Goal: Information Seeking & Learning: Learn about a topic

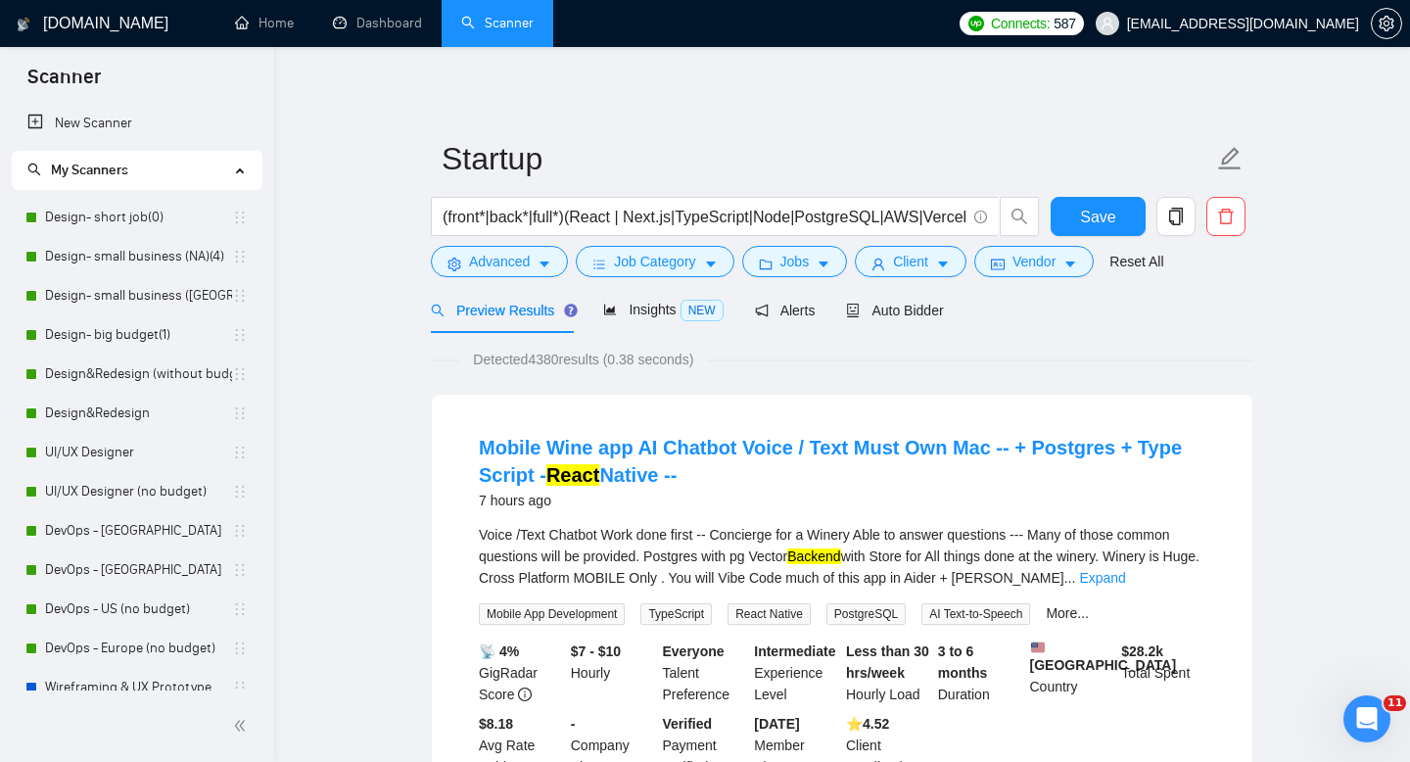
scroll to position [408, 0]
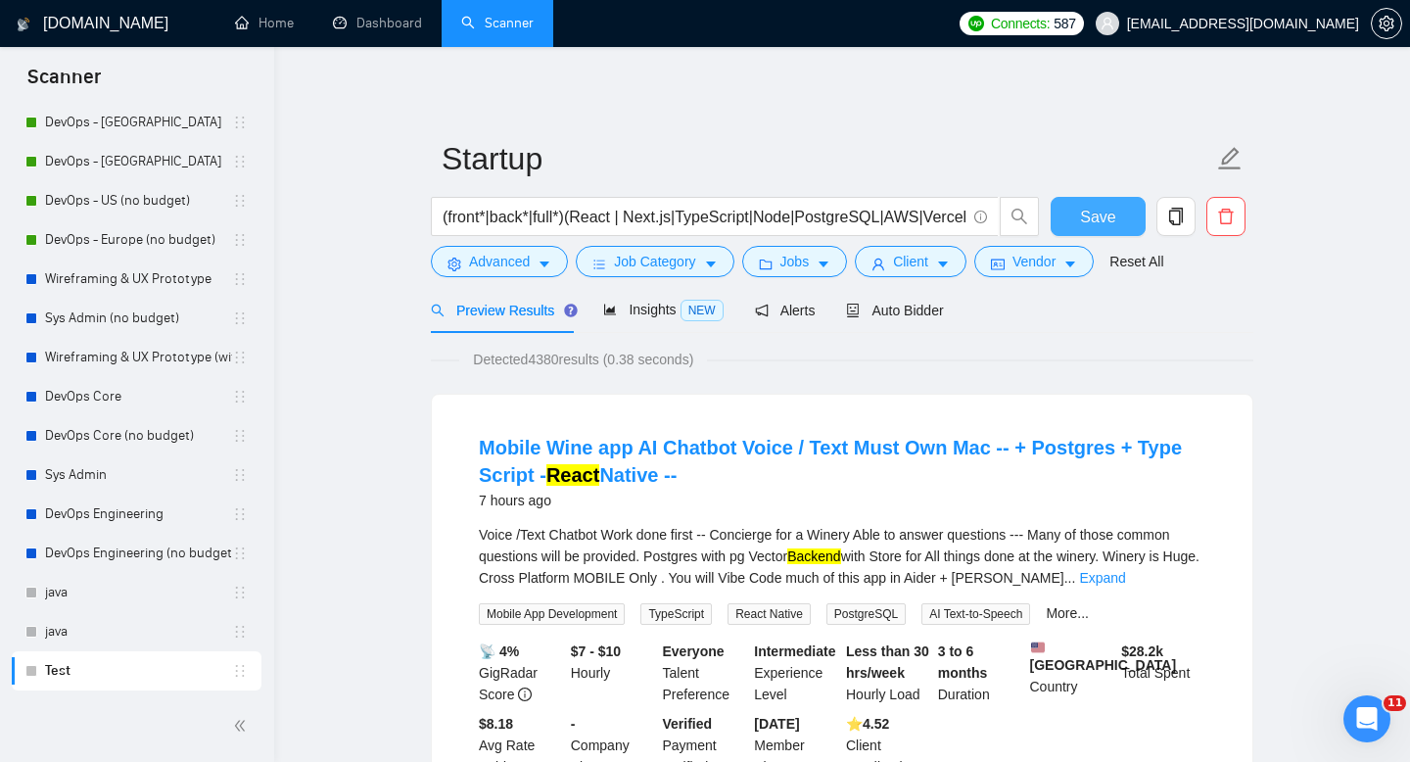
click at [1083, 229] on button "Save" at bounding box center [1098, 216] width 95 height 39
click at [576, 213] on input "(front*|back*|full*)(React | Next.js|TypeScript|Node|PostgreSQL|AWS|Vercel)" at bounding box center [704, 217] width 523 height 24
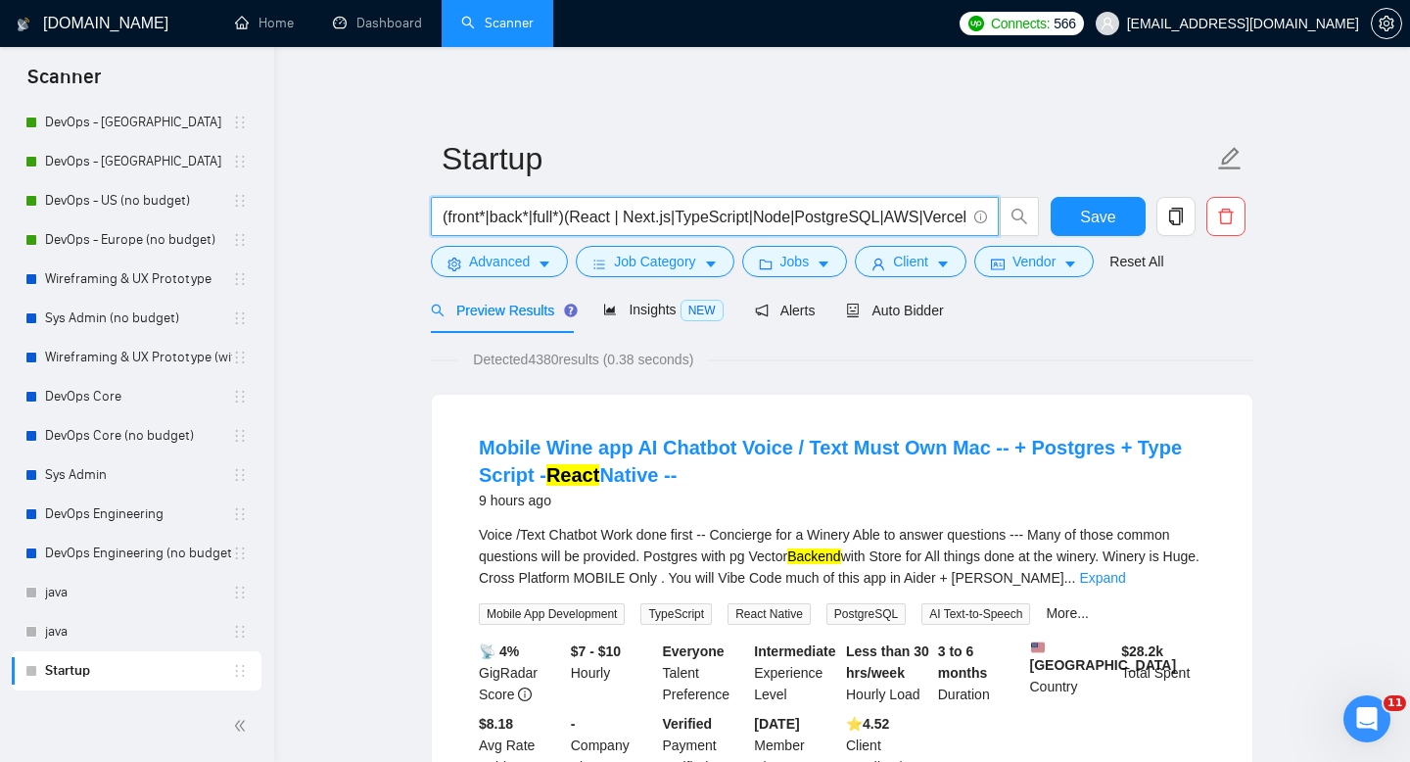
drag, startPoint x: 571, startPoint y: 215, endPoint x: 441, endPoint y: 219, distance: 130.3
click at [441, 219] on span "(front*|back*|full*)(React | Next.js|TypeScript|Node|PostgreSQL|AWS|Vercel)" at bounding box center [715, 216] width 568 height 39
click at [546, 220] on input "(front*|back*|full*)(React | Next.js|TypeScript|Node|PostgreSQL|AWS|Vercel)" at bounding box center [704, 217] width 523 height 24
drag, startPoint x: 566, startPoint y: 223, endPoint x: 450, endPoint y: 220, distance: 115.6
click at [450, 220] on input "(front*|back*|full*)(React | Next.js|TypeScript|Node|PostgreSQL|AWS|Vercel)" at bounding box center [704, 217] width 523 height 24
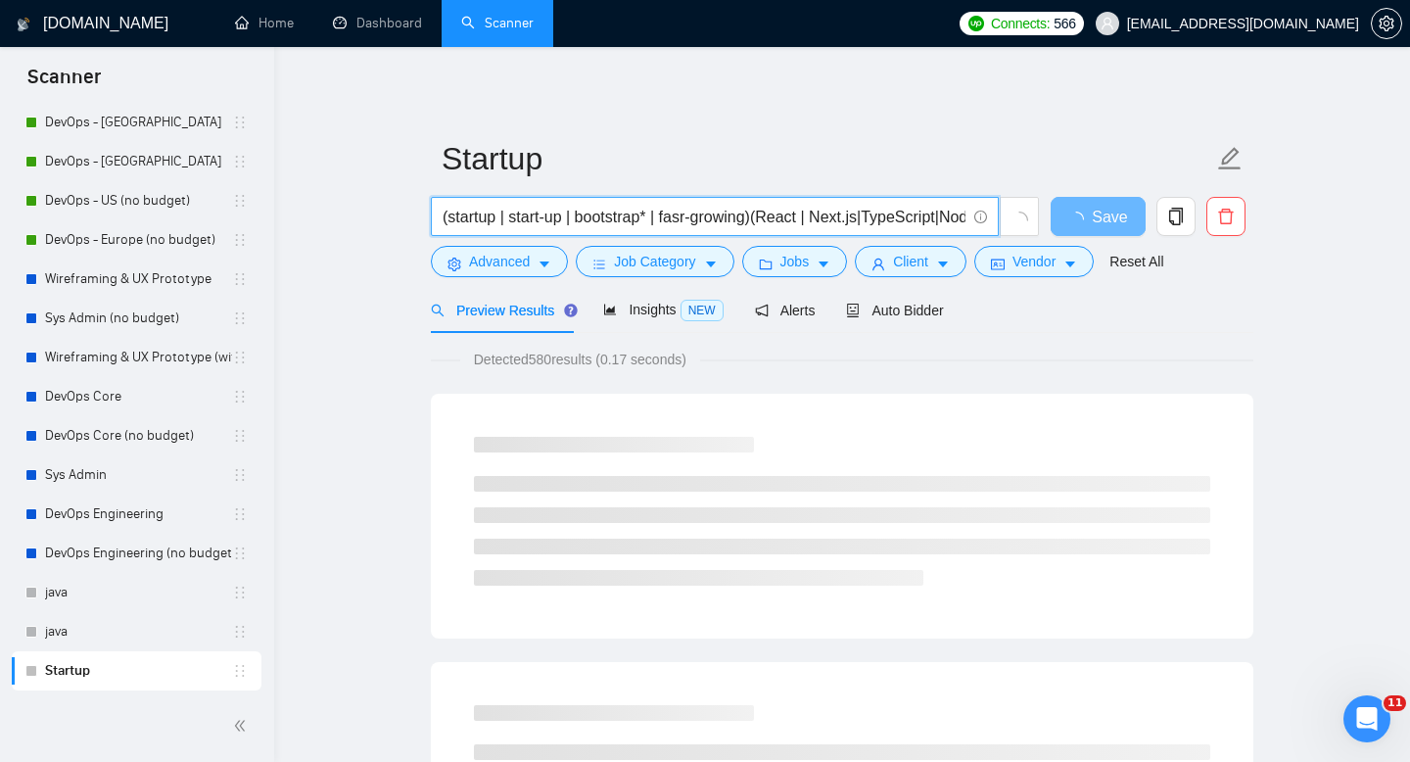
click at [695, 219] on input "(startup | start-up | bootstrap* | fasr-growing)(React | Next.js|TypeScript|Nod…" at bounding box center [704, 217] width 523 height 24
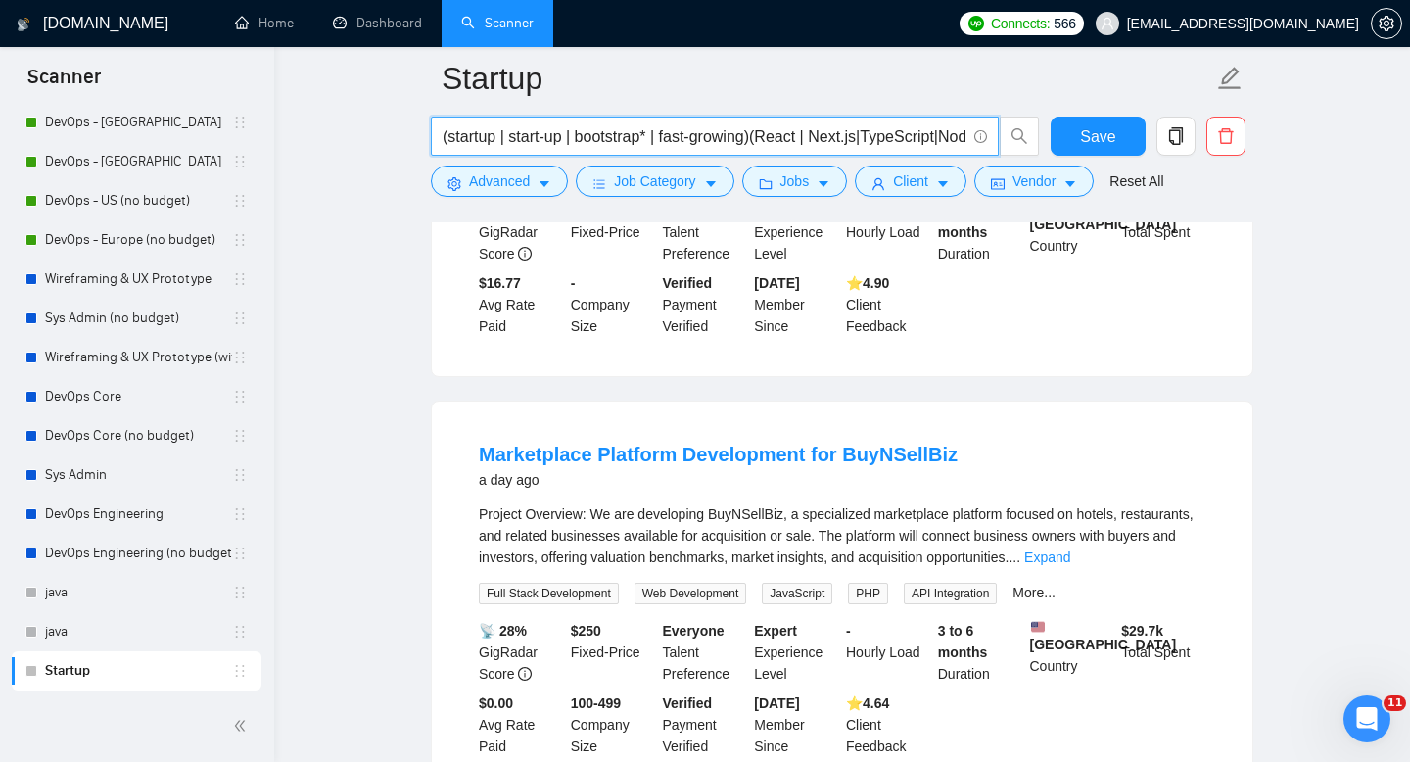
scroll to position [579, 0]
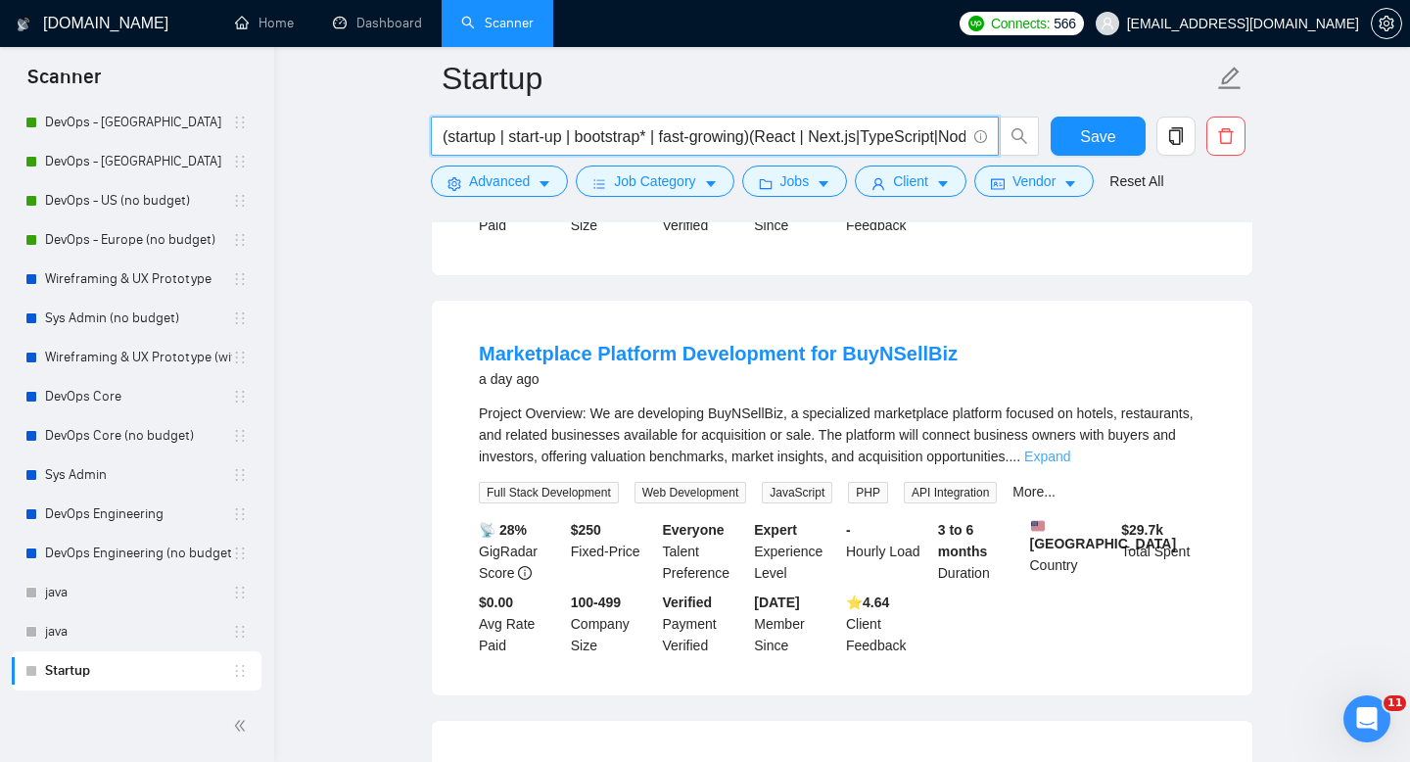
click at [1070, 451] on link "Expand" at bounding box center [1047, 457] width 46 height 16
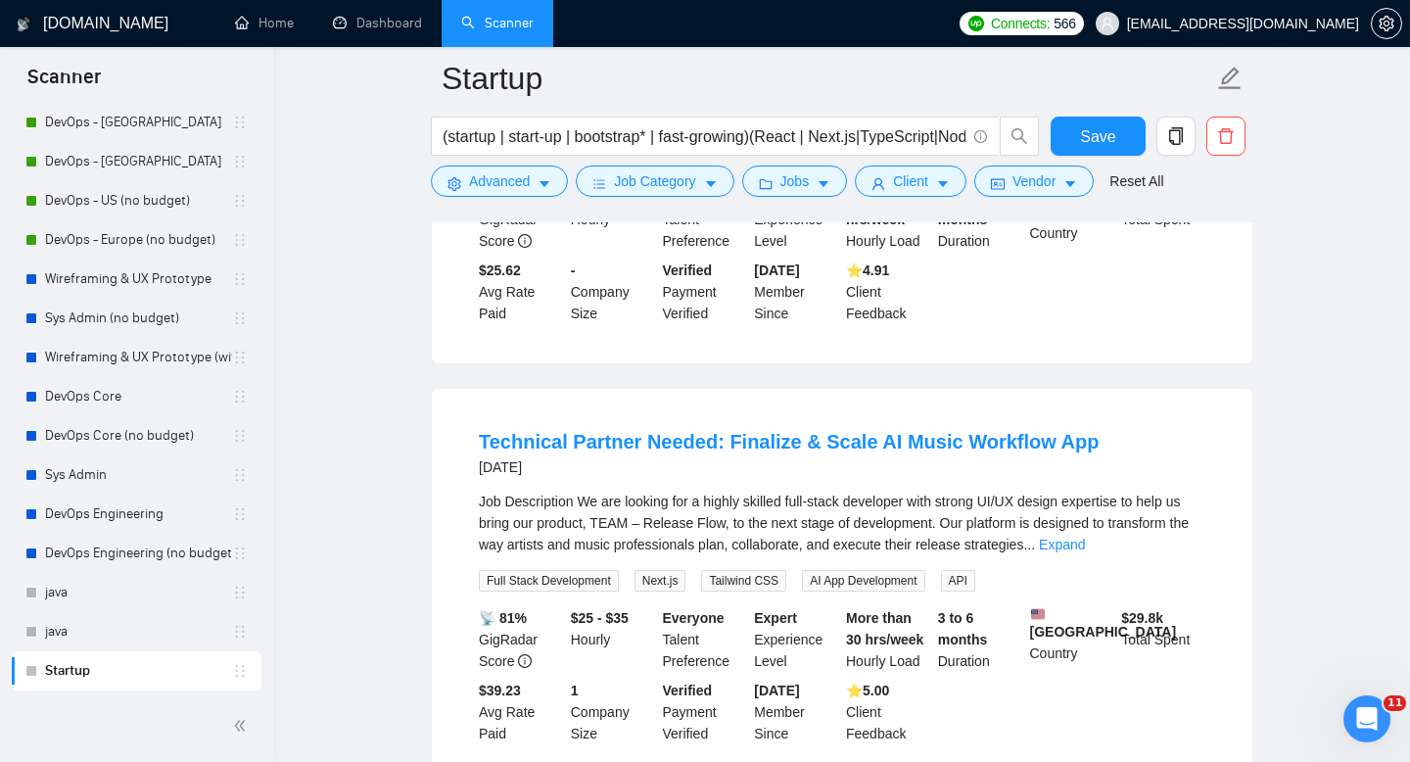
scroll to position [2269, 0]
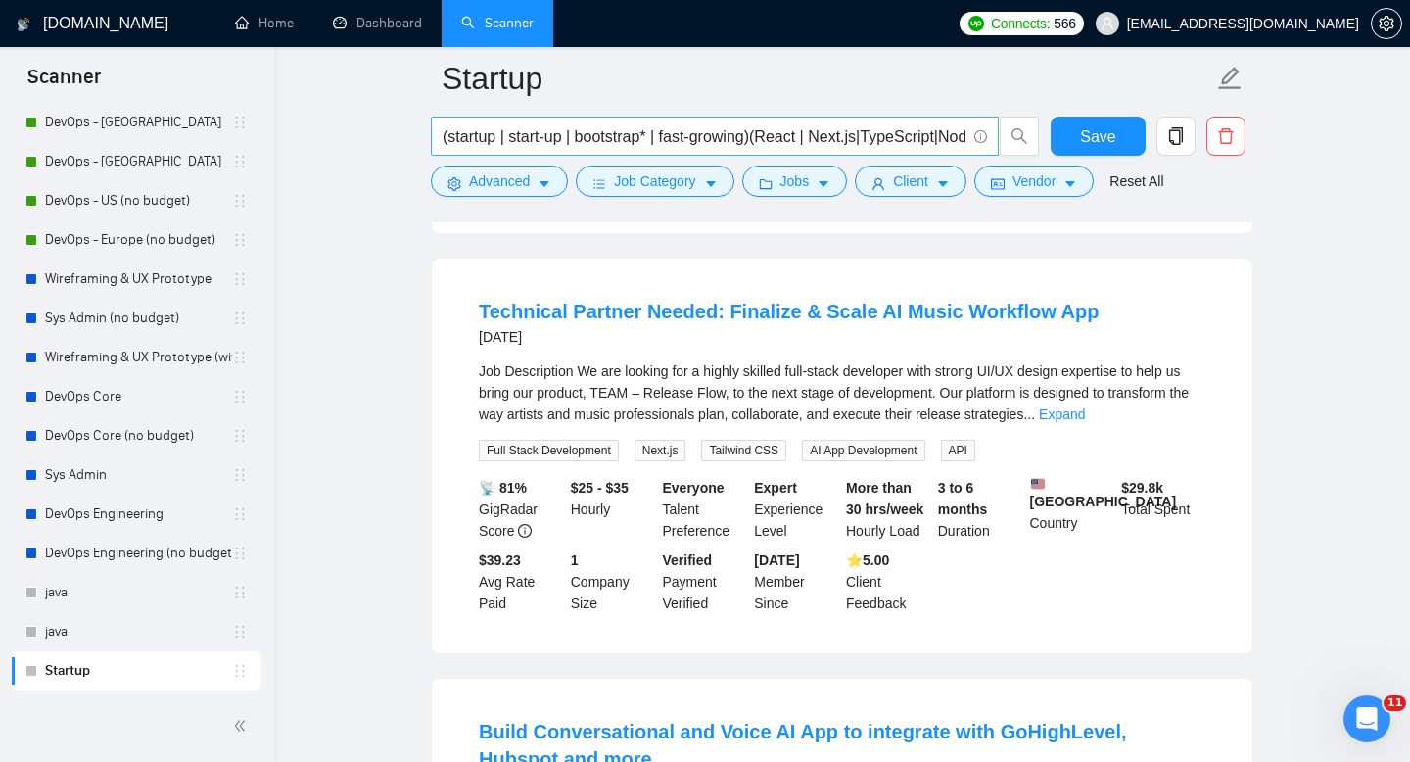
click at [652, 140] on input "(startup | start-up | bootstrap* | fast-growing)(React | Next.js|TypeScript|Nod…" at bounding box center [704, 136] width 523 height 24
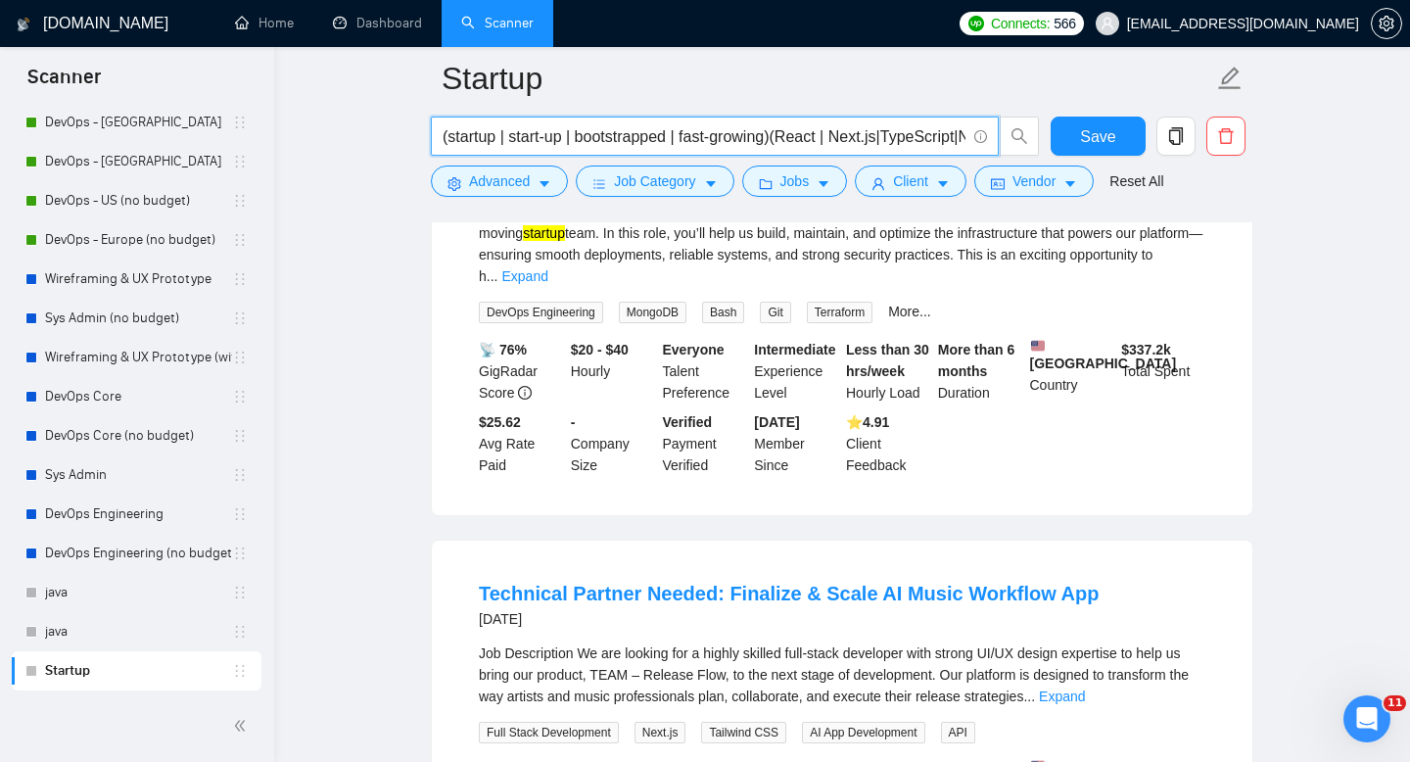
scroll to position [733, 0]
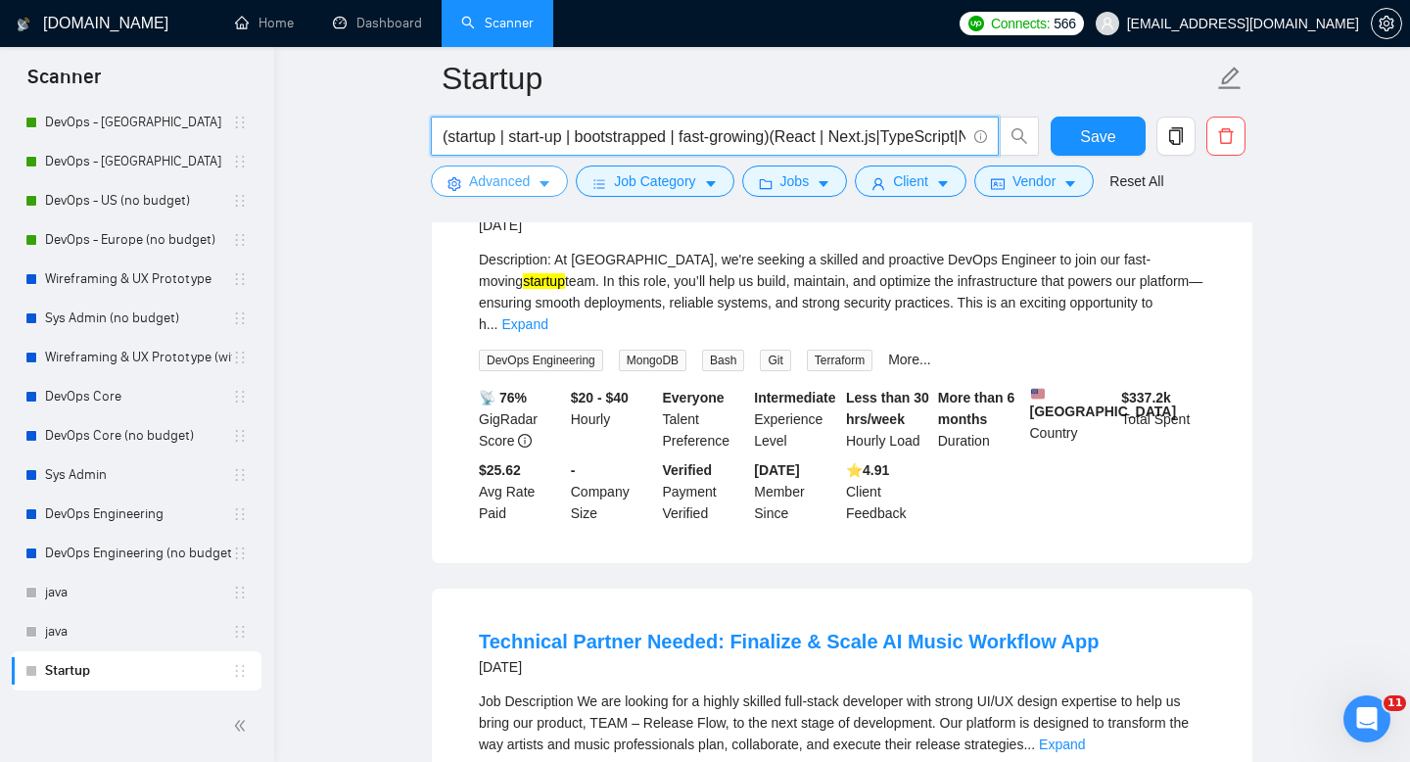
type input "(startup | start-up | bootstrapped | fast-growing)(React | Next.js|TypeScript|N…"
click at [534, 190] on button "Advanced" at bounding box center [499, 181] width 137 height 31
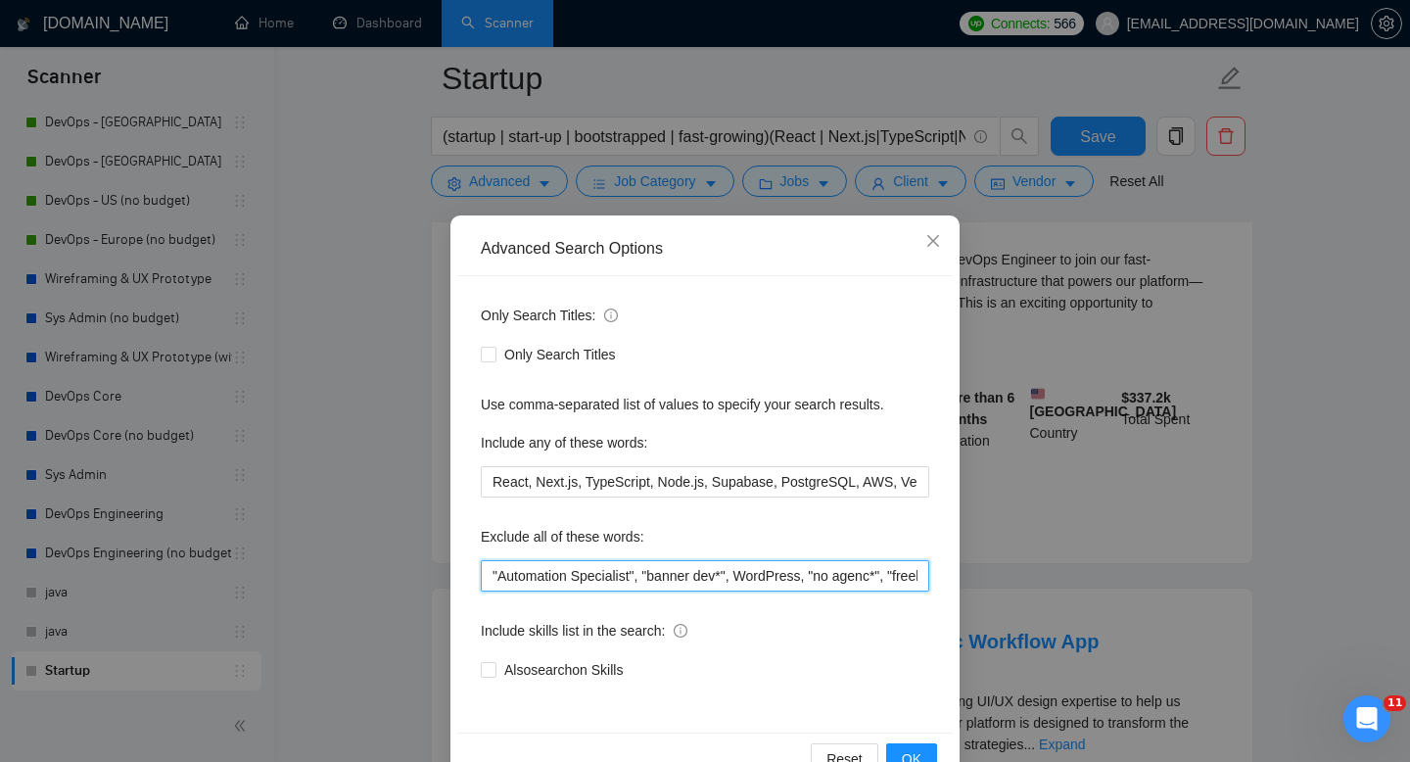
click at [498, 572] on input ""Automation Specialist", "banner dev*", WordPress, "no agenc*", "freelanc* only…" at bounding box center [705, 575] width 449 height 31
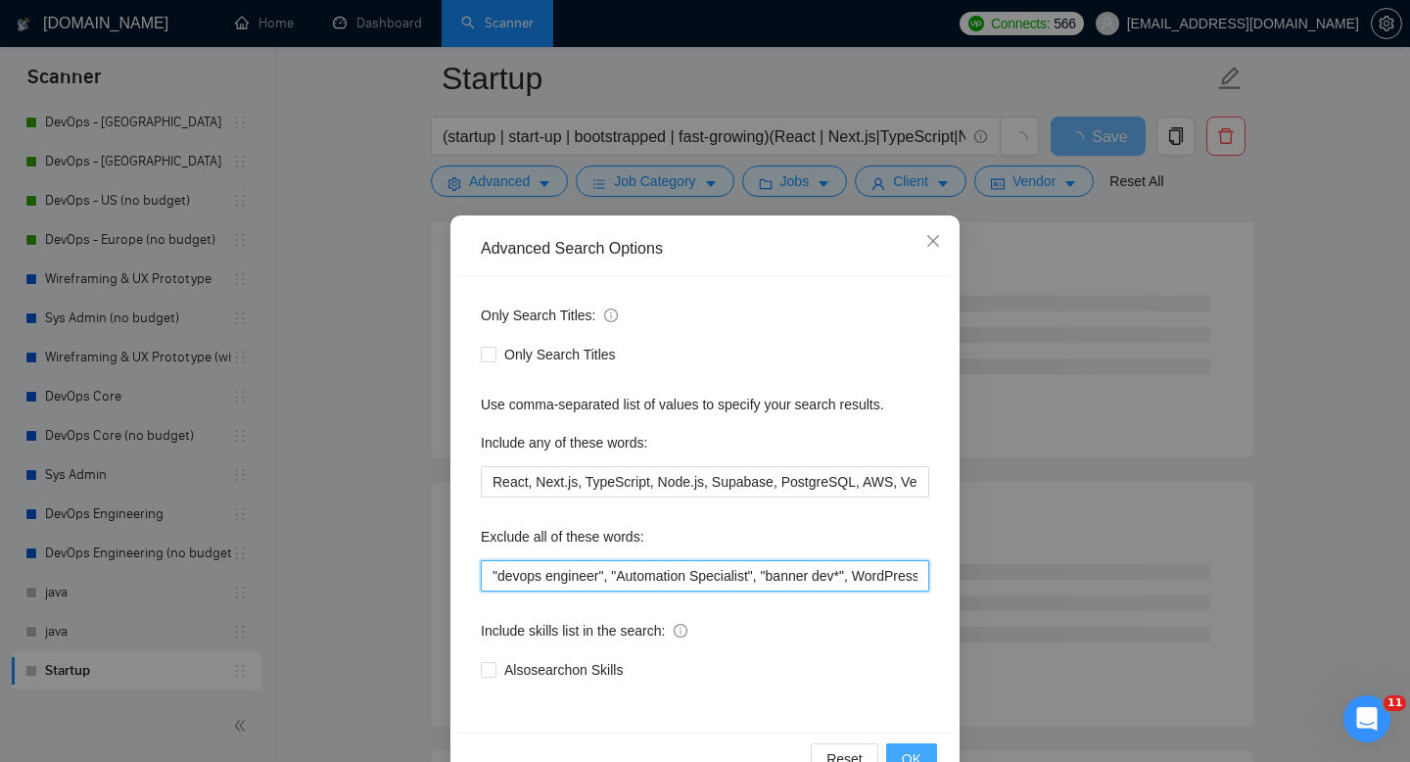
type input ""devops engineer", "Automation Specialist", "banner dev*", WordPress, "no agenc…"
click at [909, 751] on span "OK" at bounding box center [912, 759] width 20 height 22
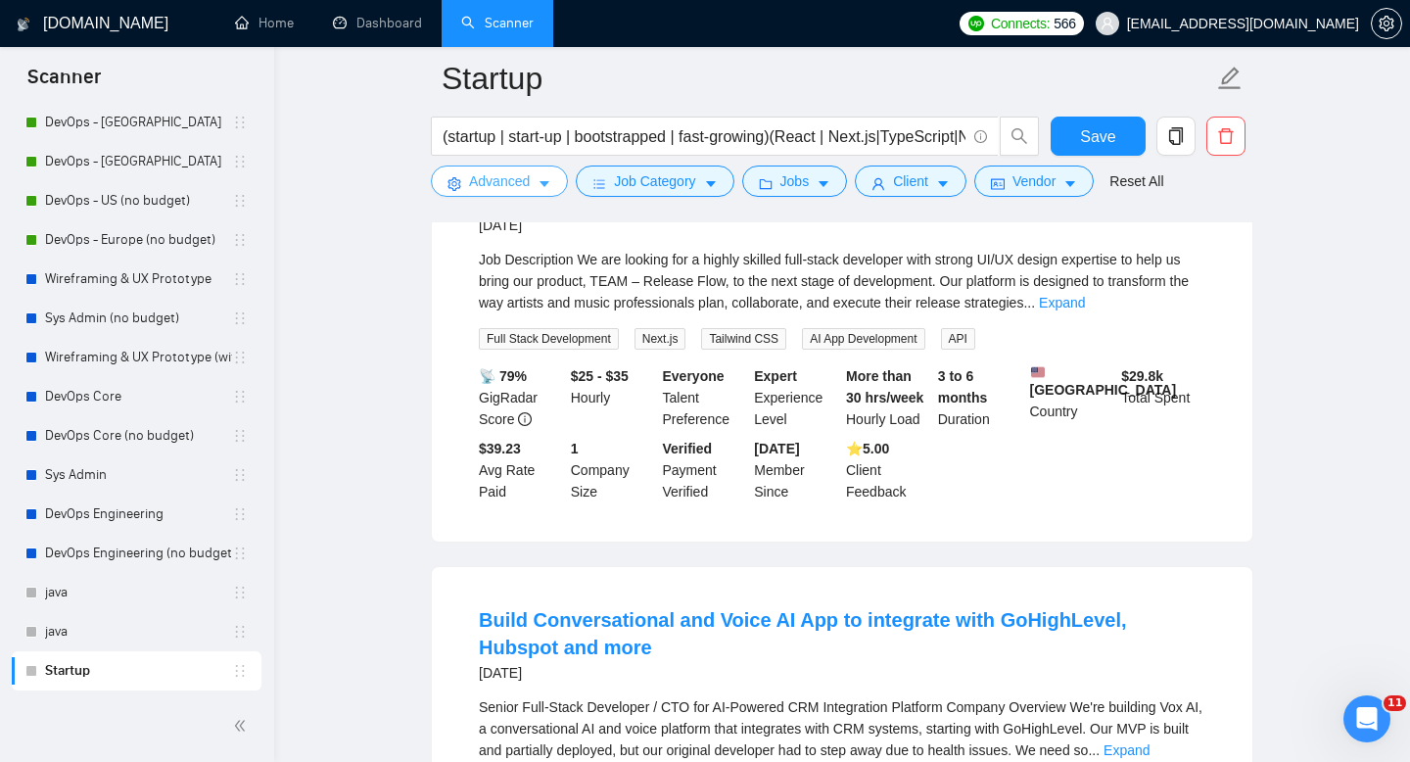
scroll to position [0, 0]
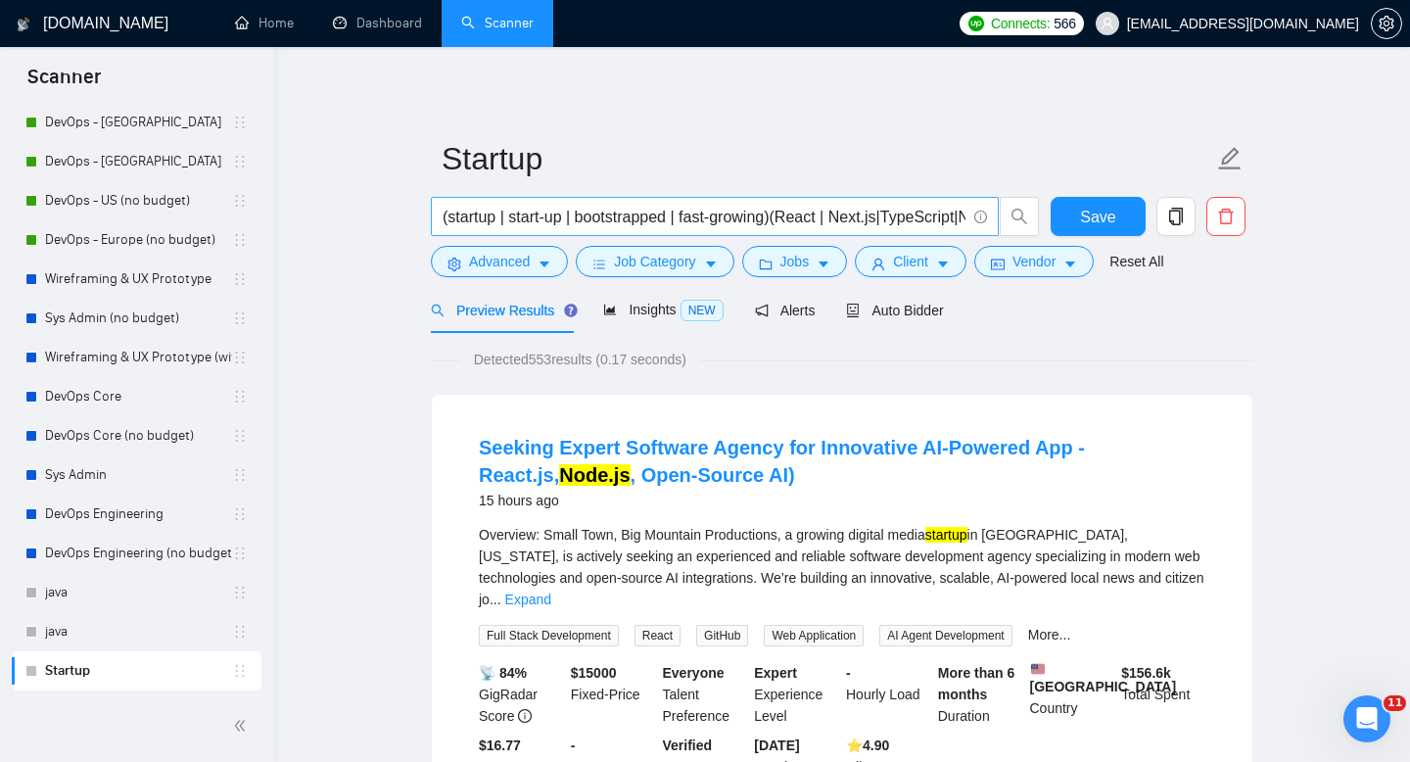
click at [781, 215] on input "(startup | start-up | bootstrapped | fast-growing)(React | Next.js|TypeScript|N…" at bounding box center [704, 217] width 523 height 24
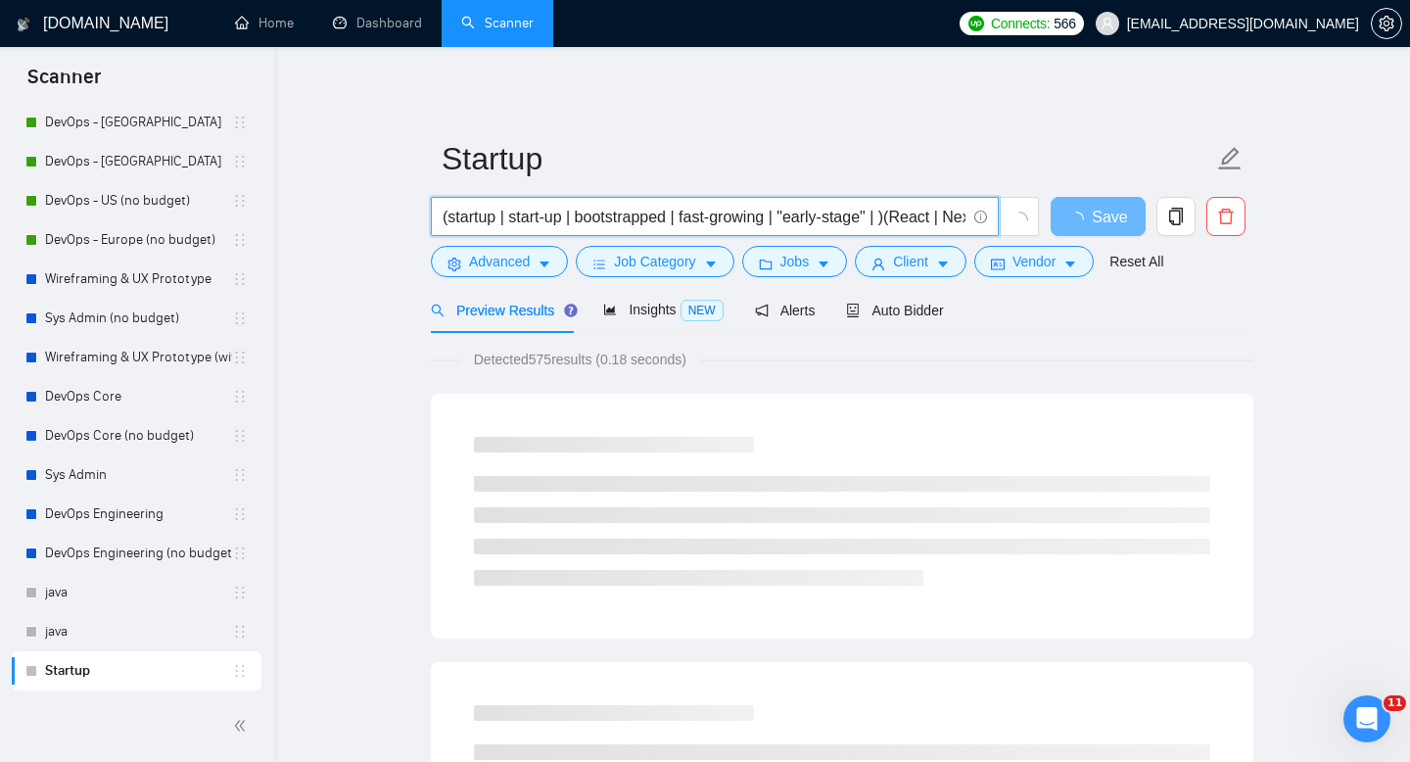
drag, startPoint x: 885, startPoint y: 216, endPoint x: 792, endPoint y: 215, distance: 93.0
click at [792, 215] on input "(startup | start-up | bootstrapped | fast-growing | "early-stage" | )(React | N…" at bounding box center [704, 217] width 523 height 24
click at [897, 220] on input "(startup | start-up | bootstrapped | fast-growing | "early-stage" | )(React | N…" at bounding box center [704, 217] width 523 height 24
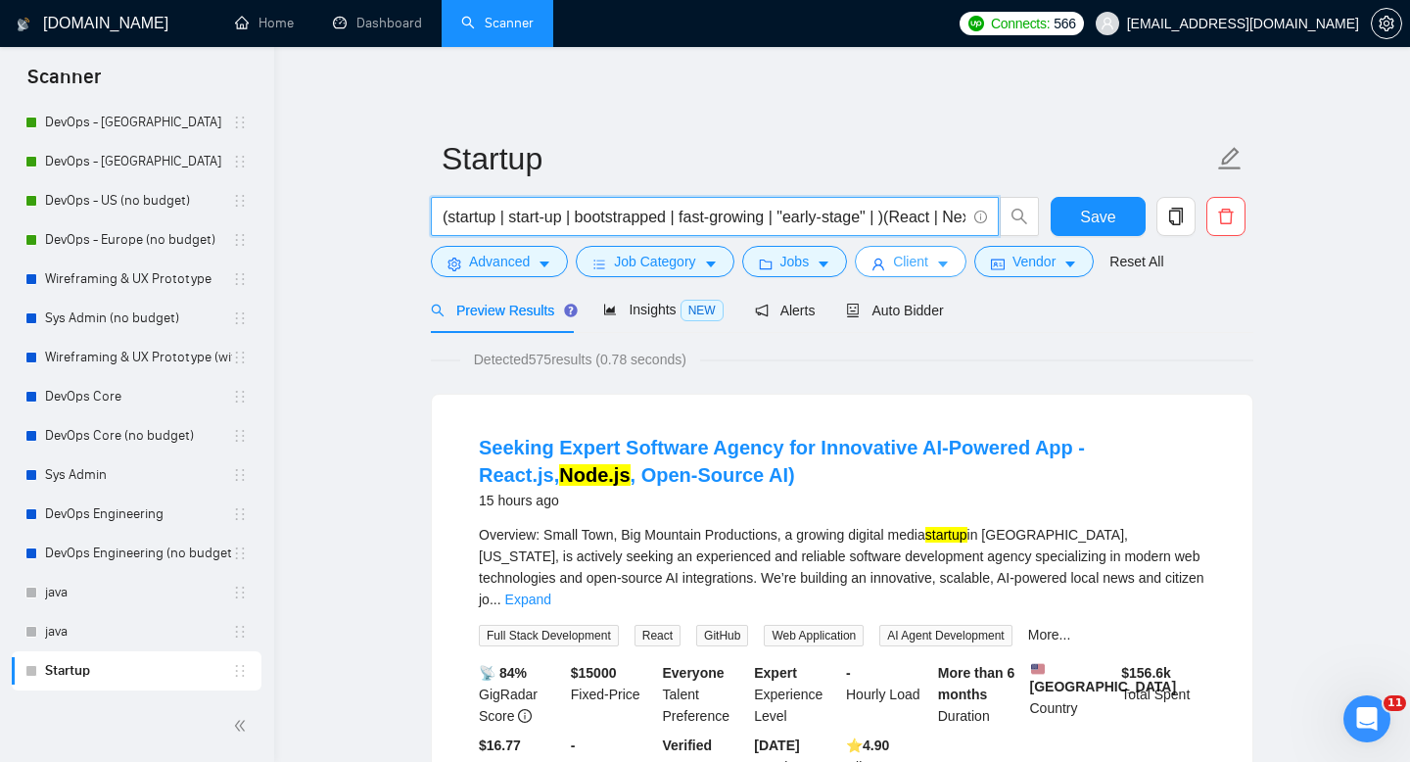
paste input ""early-stage""
click at [920, 218] on input "(startup | start-up | bootstrapped | fast-growing | "early-stage" | "early-stag…" at bounding box center [704, 217] width 523 height 24
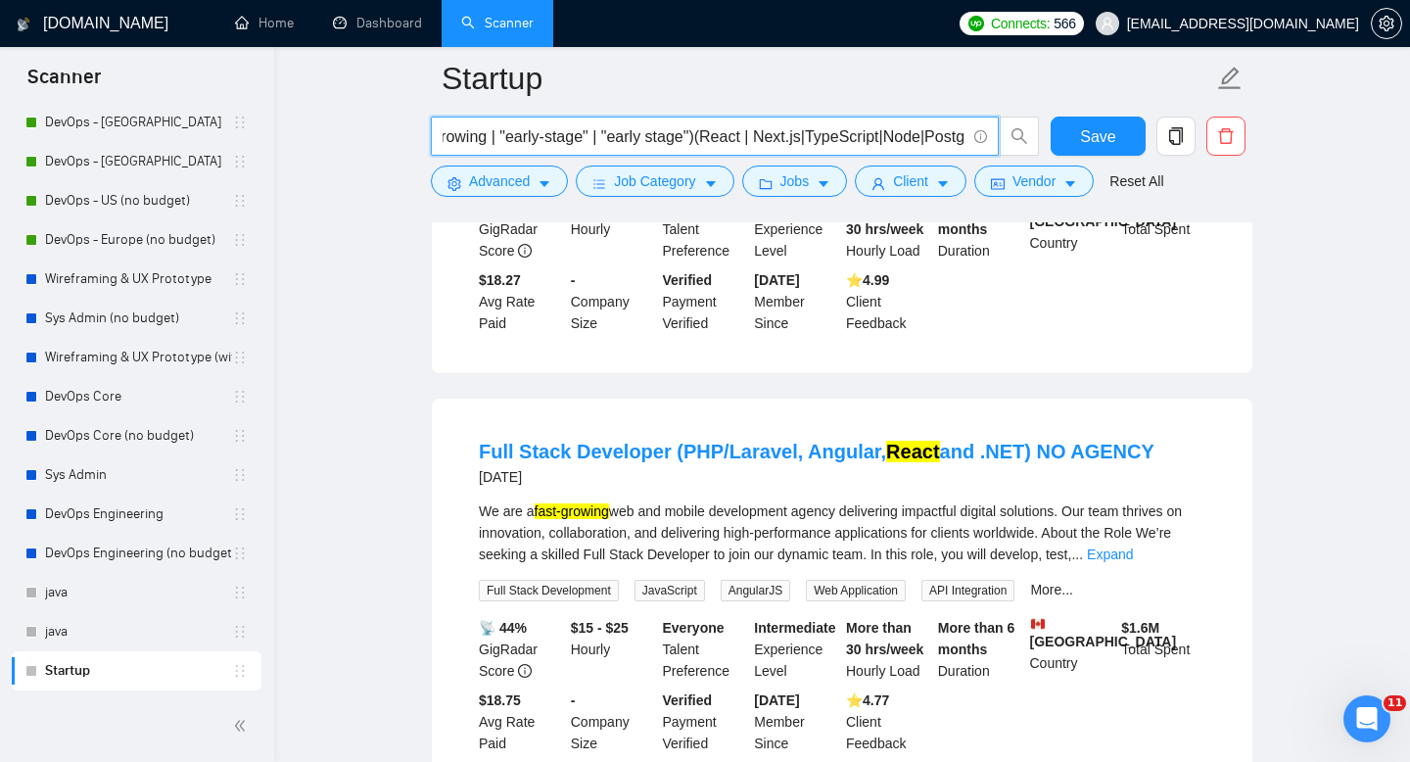
scroll to position [1872, 0]
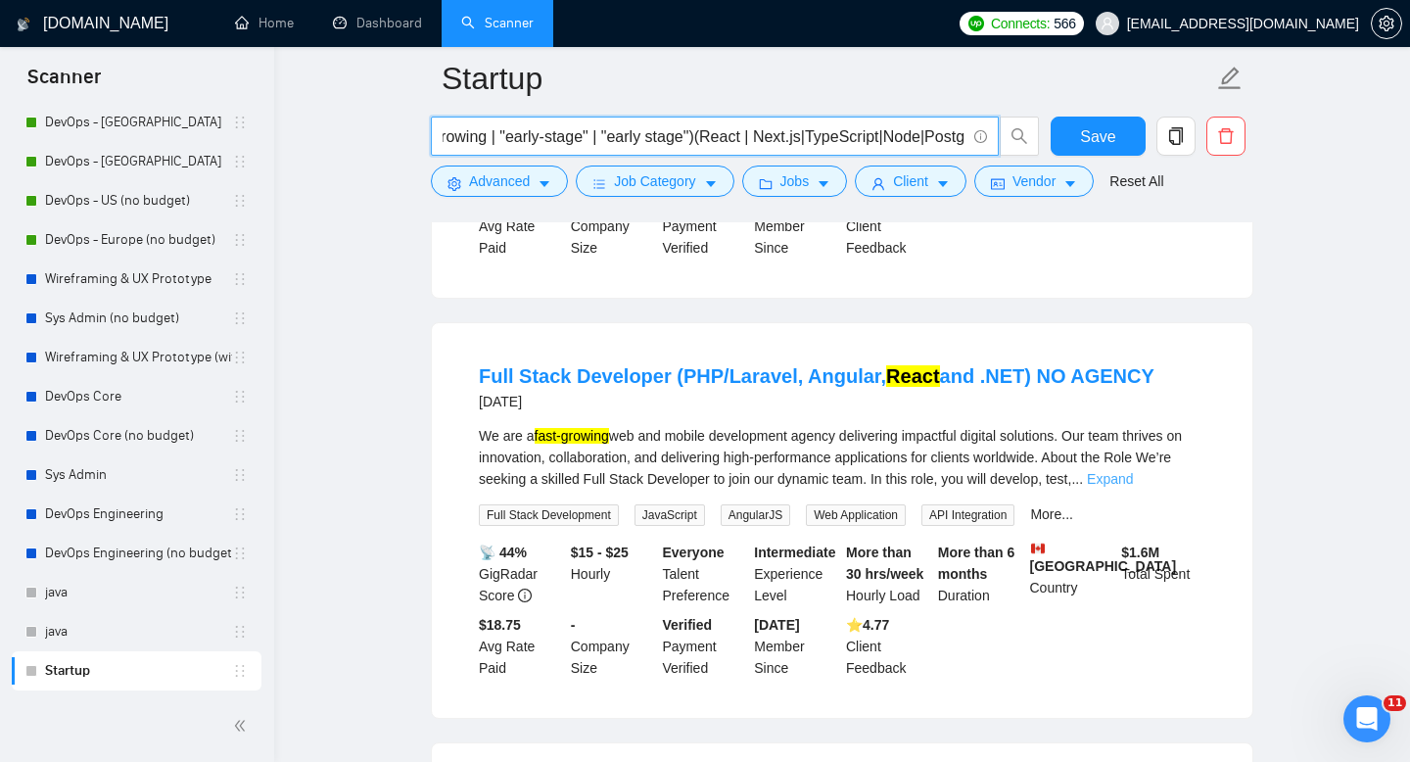
click at [1133, 487] on link "Expand" at bounding box center [1110, 479] width 46 height 16
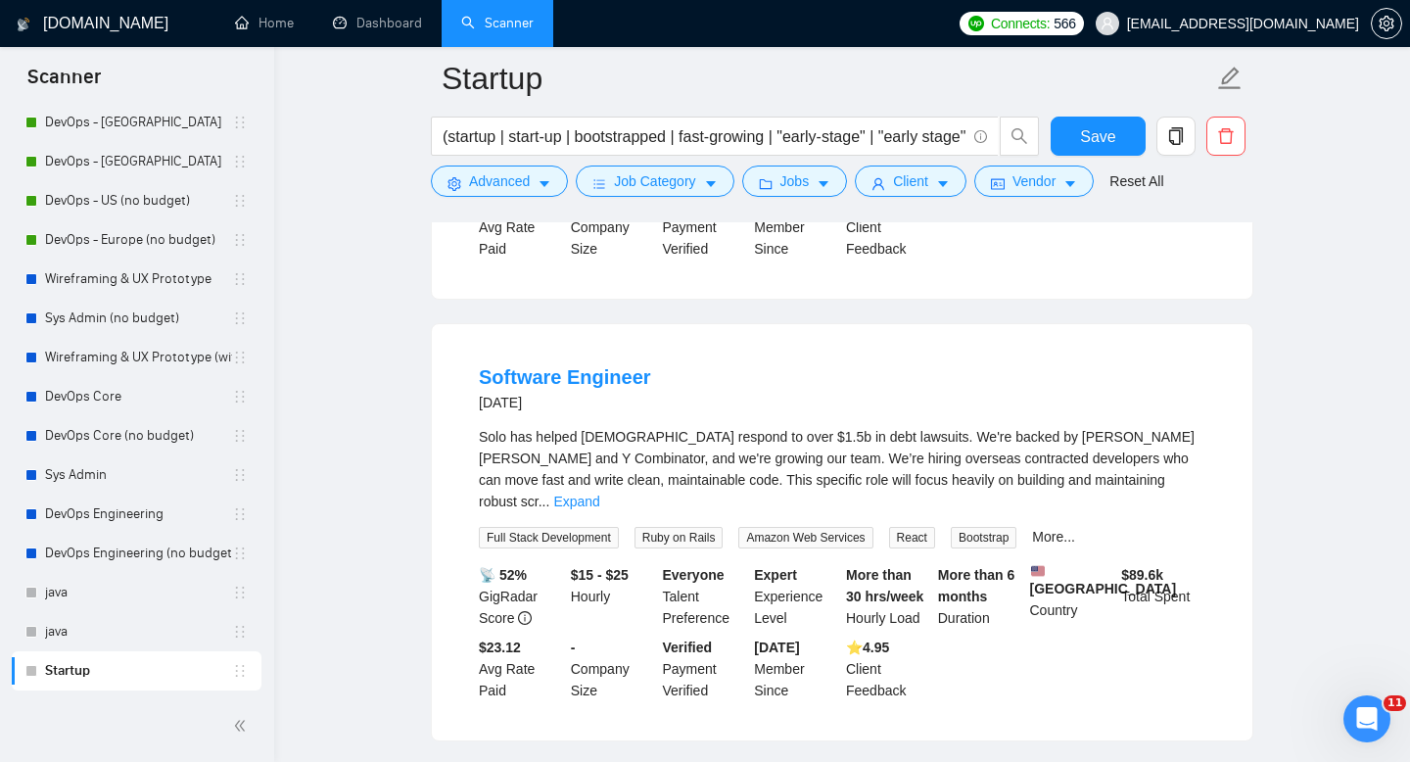
scroll to position [3397, 0]
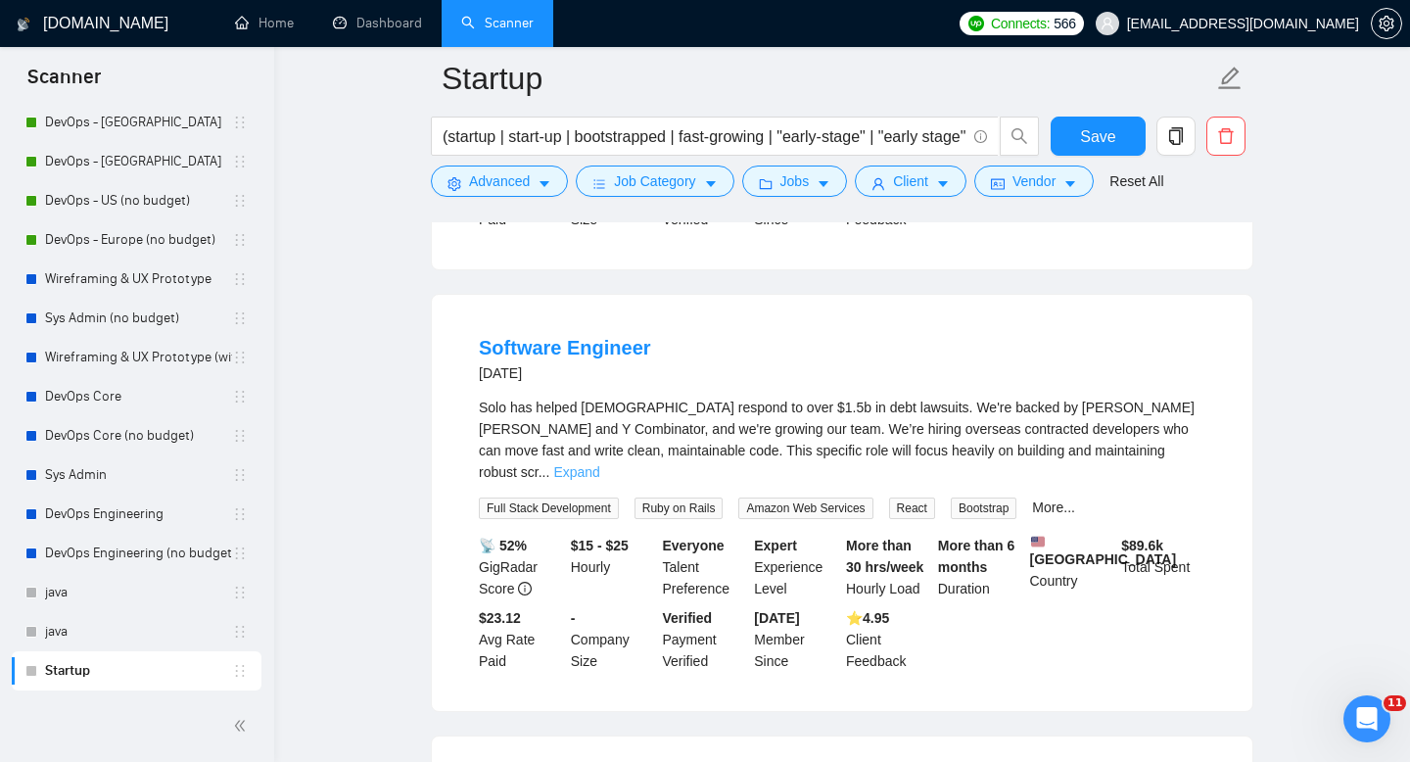
click at [599, 480] on link "Expand" at bounding box center [576, 472] width 46 height 16
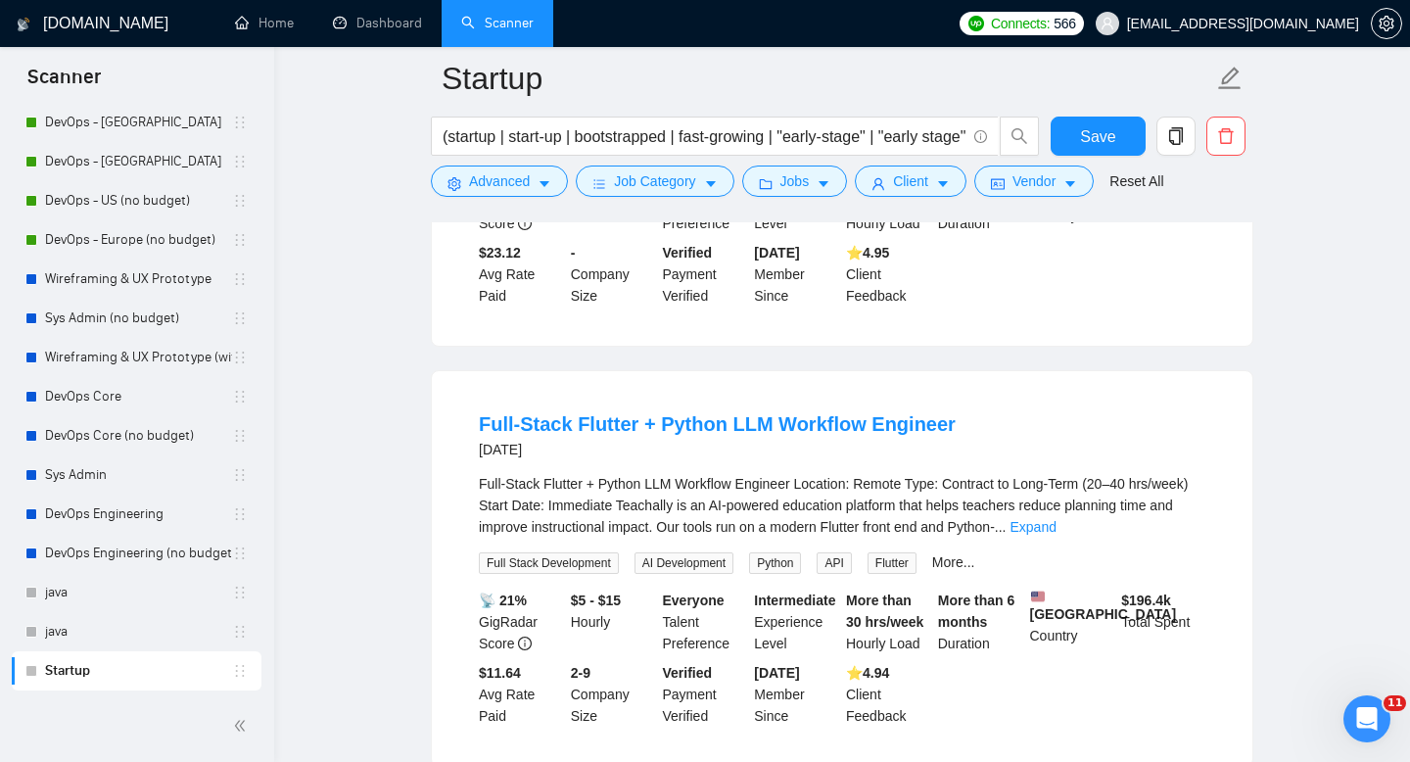
scroll to position [4298, 0]
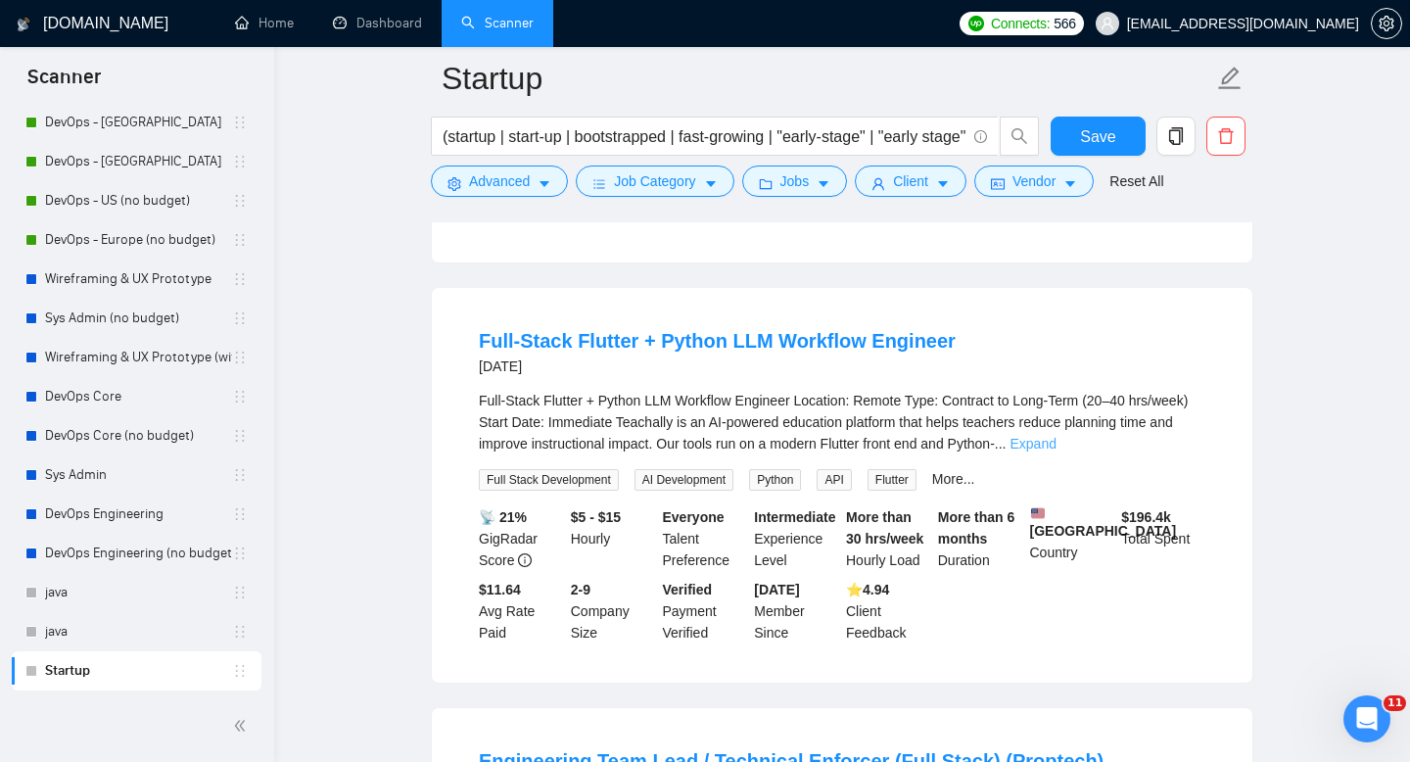
click at [1056, 451] on link "Expand" at bounding box center [1033, 444] width 46 height 16
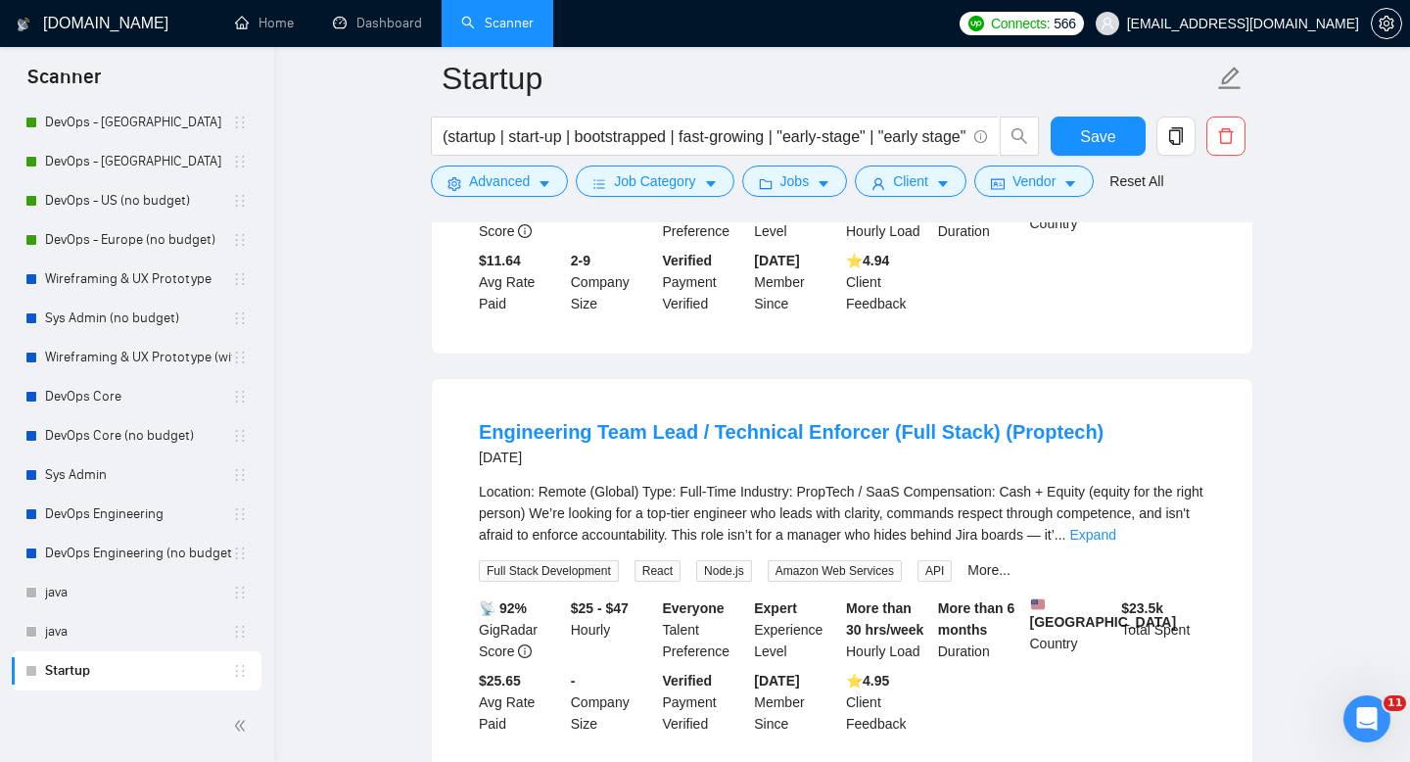
scroll to position [5260, 0]
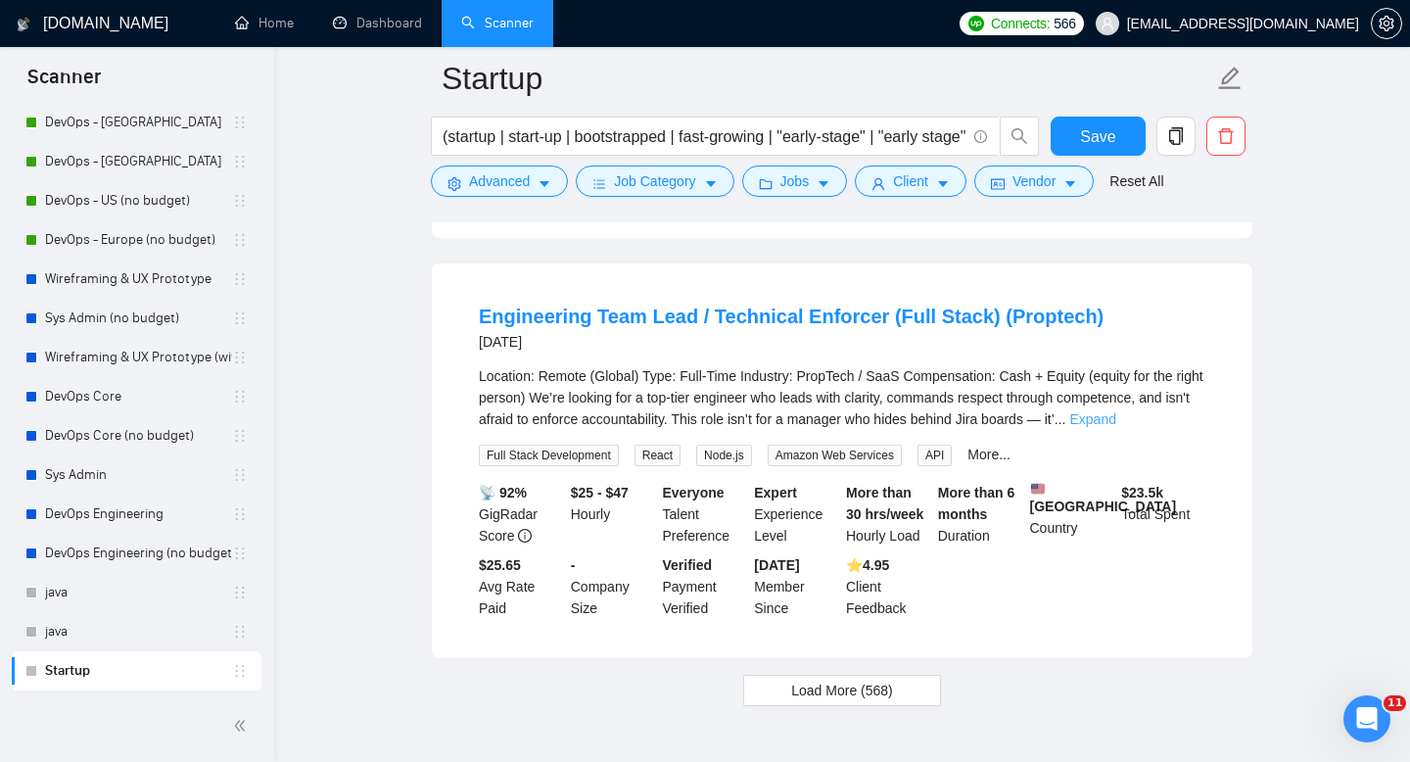
click at [1115, 427] on link "Expand" at bounding box center [1092, 419] width 46 height 16
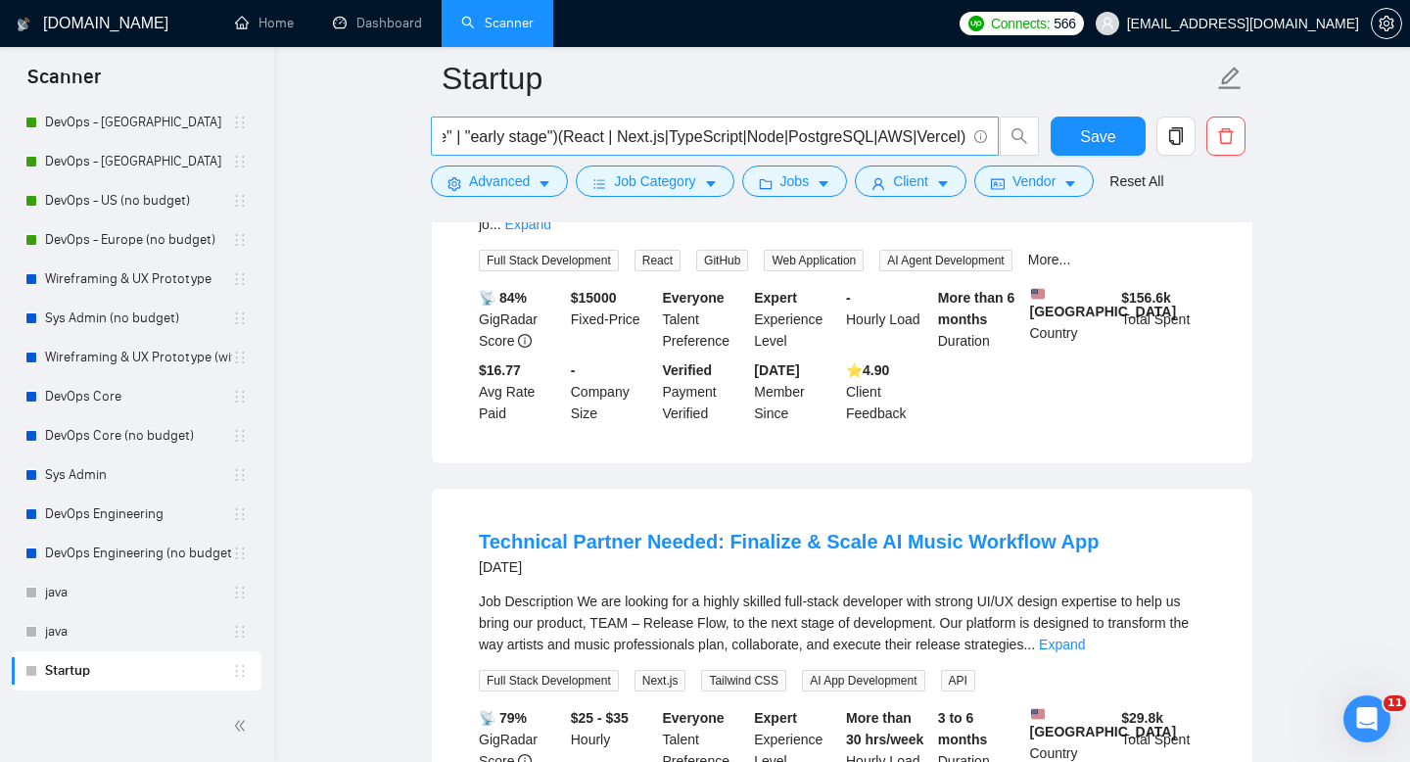
scroll to position [0, 440]
click at [961, 140] on input "(startup | start-up | bootstrapped | fast-growing | "early-stage" | "early stag…" at bounding box center [704, 136] width 523 height 24
click at [867, 128] on input "(startup | start-up | bootstrapped | fast-growing | "early-stage" | "early stag…" at bounding box center [704, 136] width 523 height 24
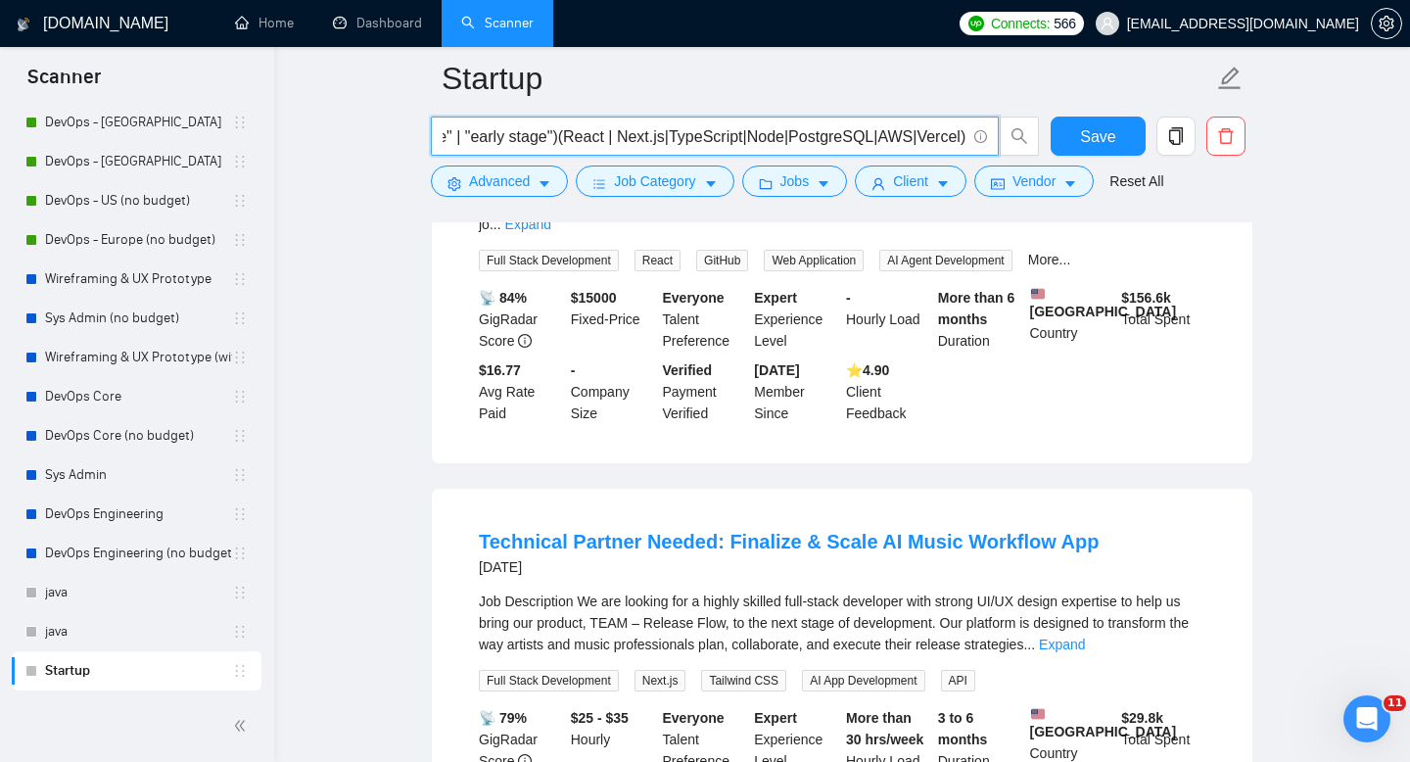
scroll to position [0, 0]
click at [907, 131] on input "(startup | start-up | bootstrapped | fast-growing | "early-stage" | "early stag…" at bounding box center [704, 136] width 523 height 24
click at [962, 137] on input "(startup | start-up | bootstrapped | fast-growing | "early-stage" | "early stag…" at bounding box center [704, 136] width 523 height 24
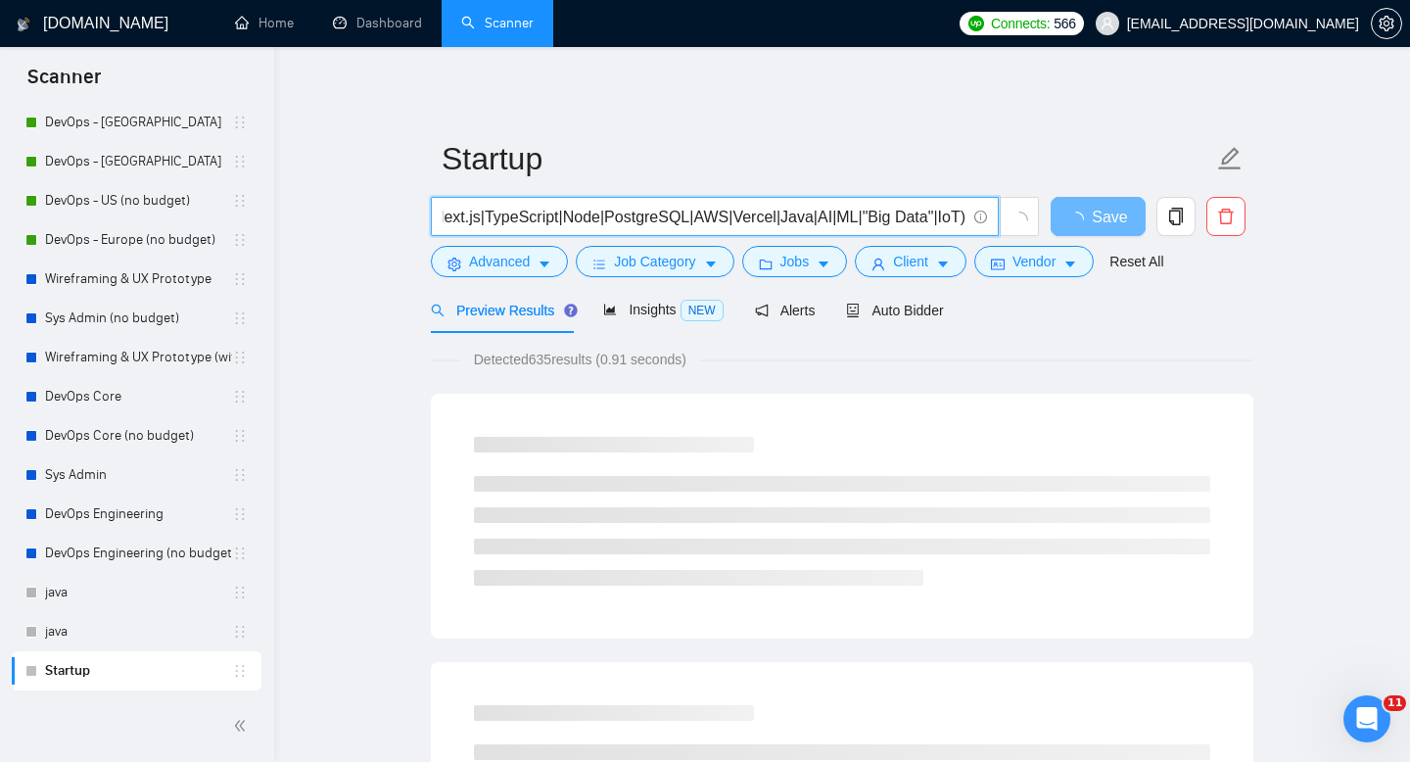
scroll to position [0, 617]
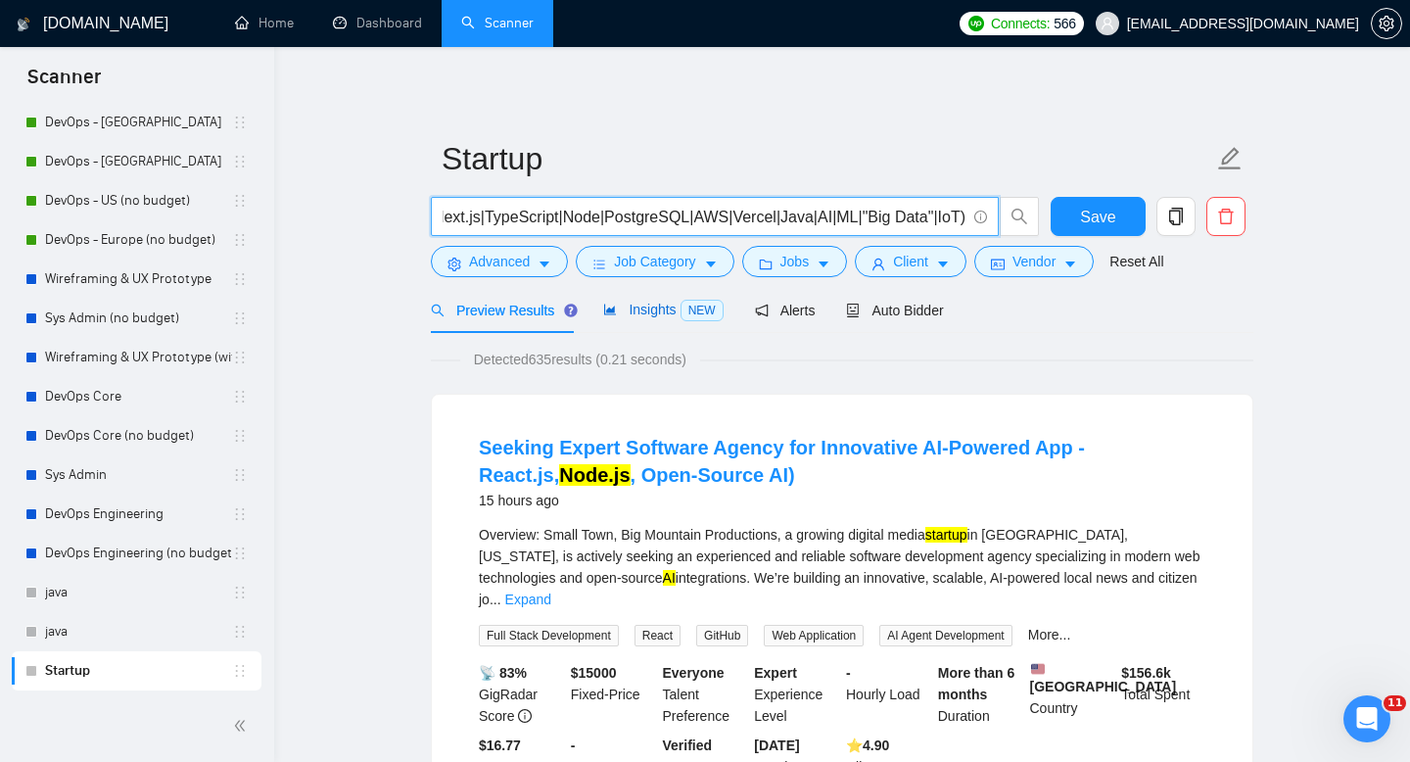
click at [648, 314] on span "Insights NEW" at bounding box center [662, 310] width 119 height 16
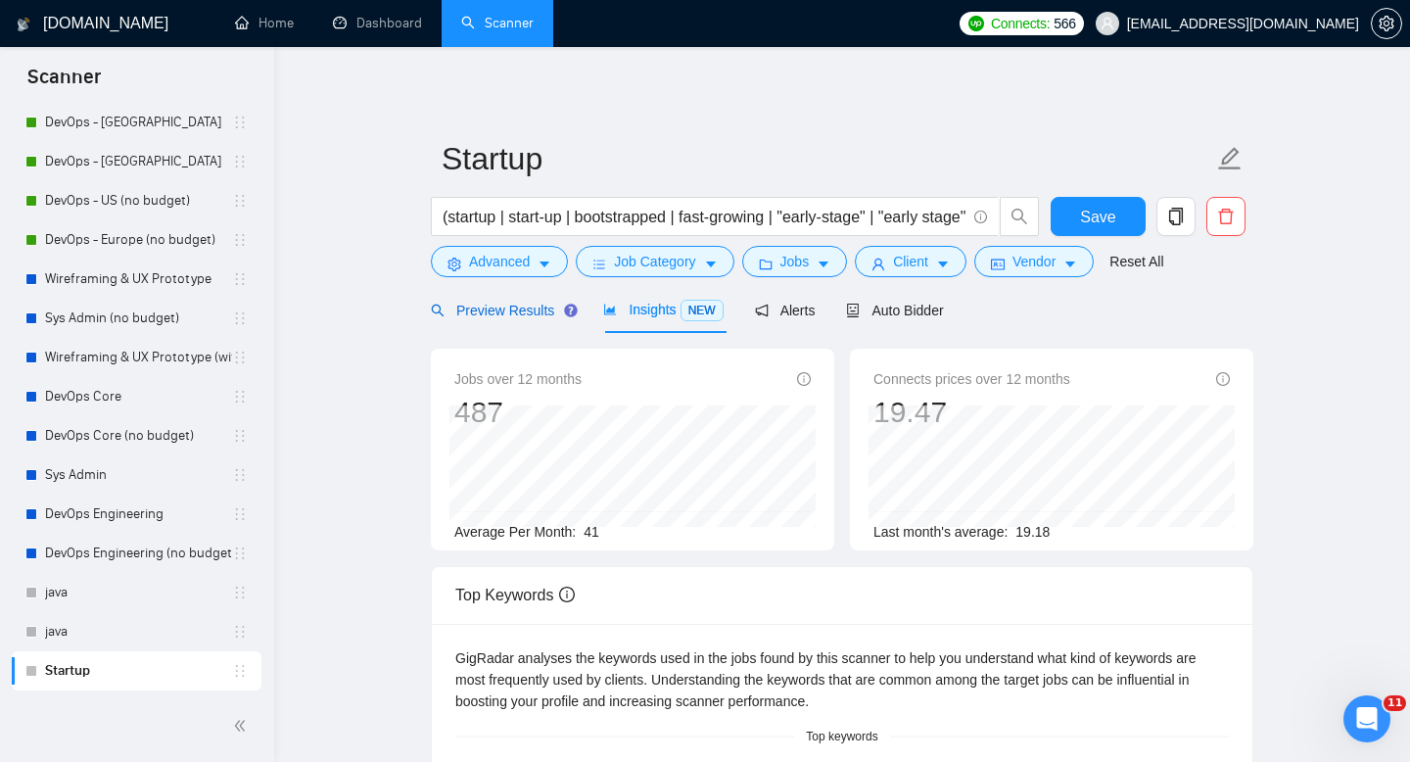
click at [498, 319] on div "Preview Results" at bounding box center [501, 311] width 141 height 22
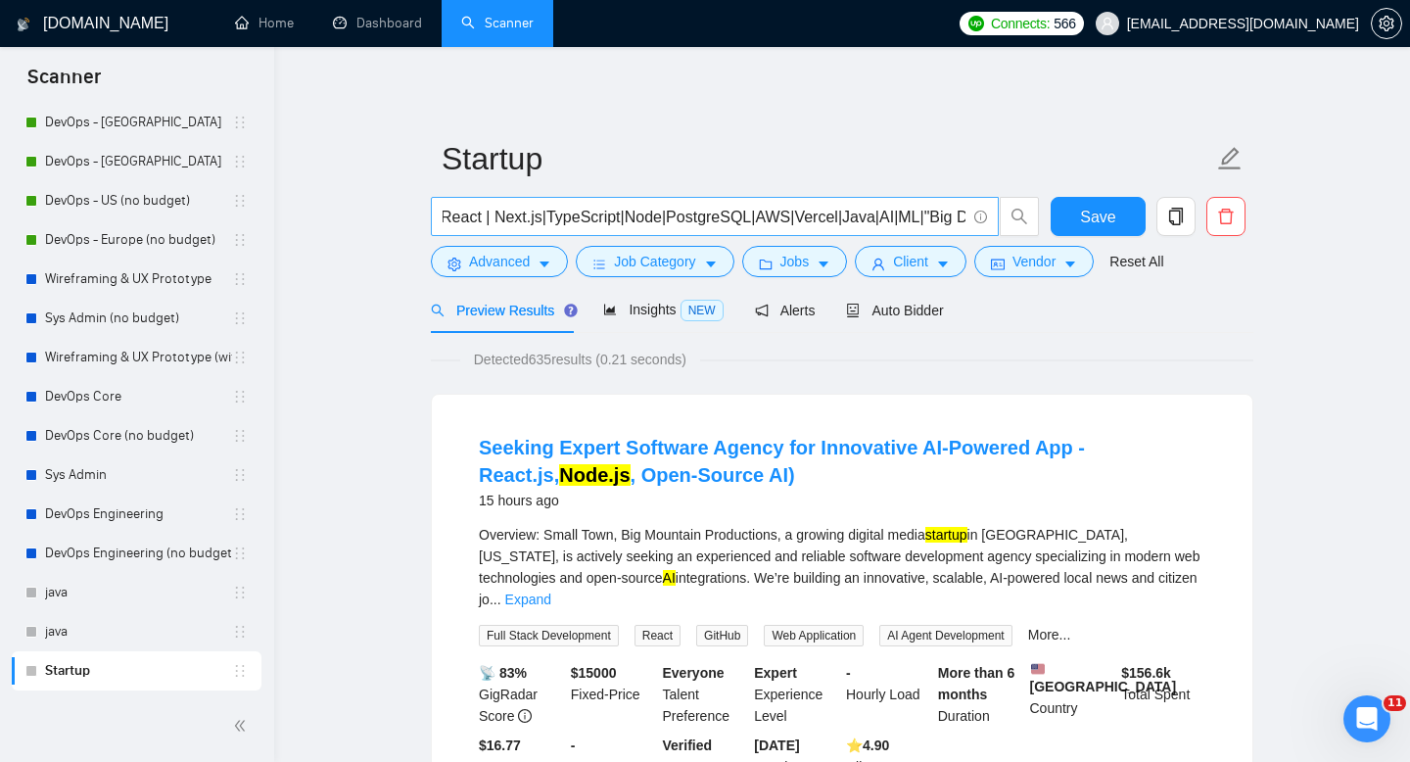
scroll to position [0, 544]
click at [858, 218] on input "(startup | start-up | bootstrapped | fast-growing | "early-stage" | "early stag…" at bounding box center [704, 217] width 523 height 24
click at [868, 219] on input "(startup | start-up | bootstrapped | fast-growing | "early-stage" | "early stag…" at bounding box center [704, 217] width 523 height 24
click at [899, 218] on input "(startup | start-up | bootstrapped | fast-growing | "early-stage" | "early stag…" at bounding box center [704, 217] width 523 height 24
click at [908, 220] on input "(startup | start-up | bootstrapped | fast-growing | "early-stage" | "early stag…" at bounding box center [704, 217] width 523 height 24
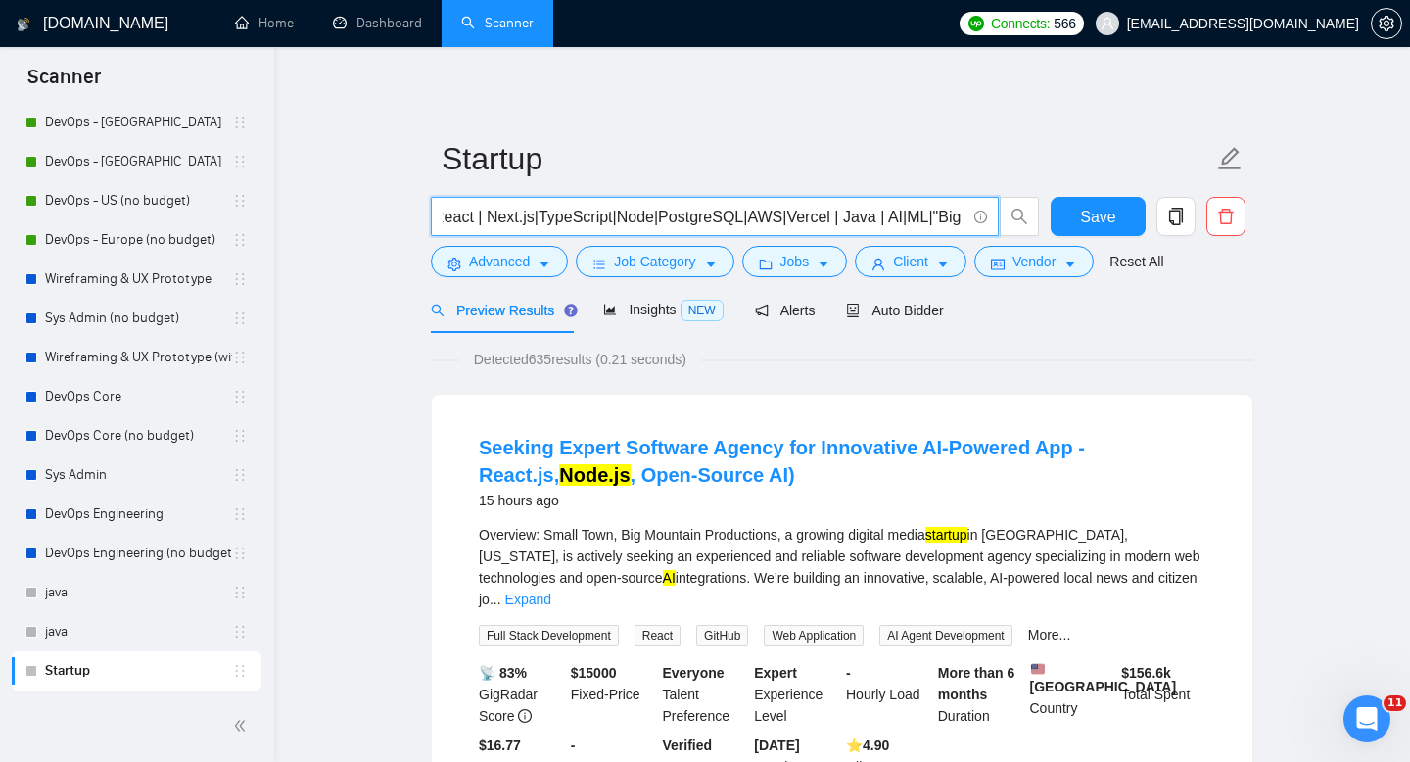
scroll to position [0, 594]
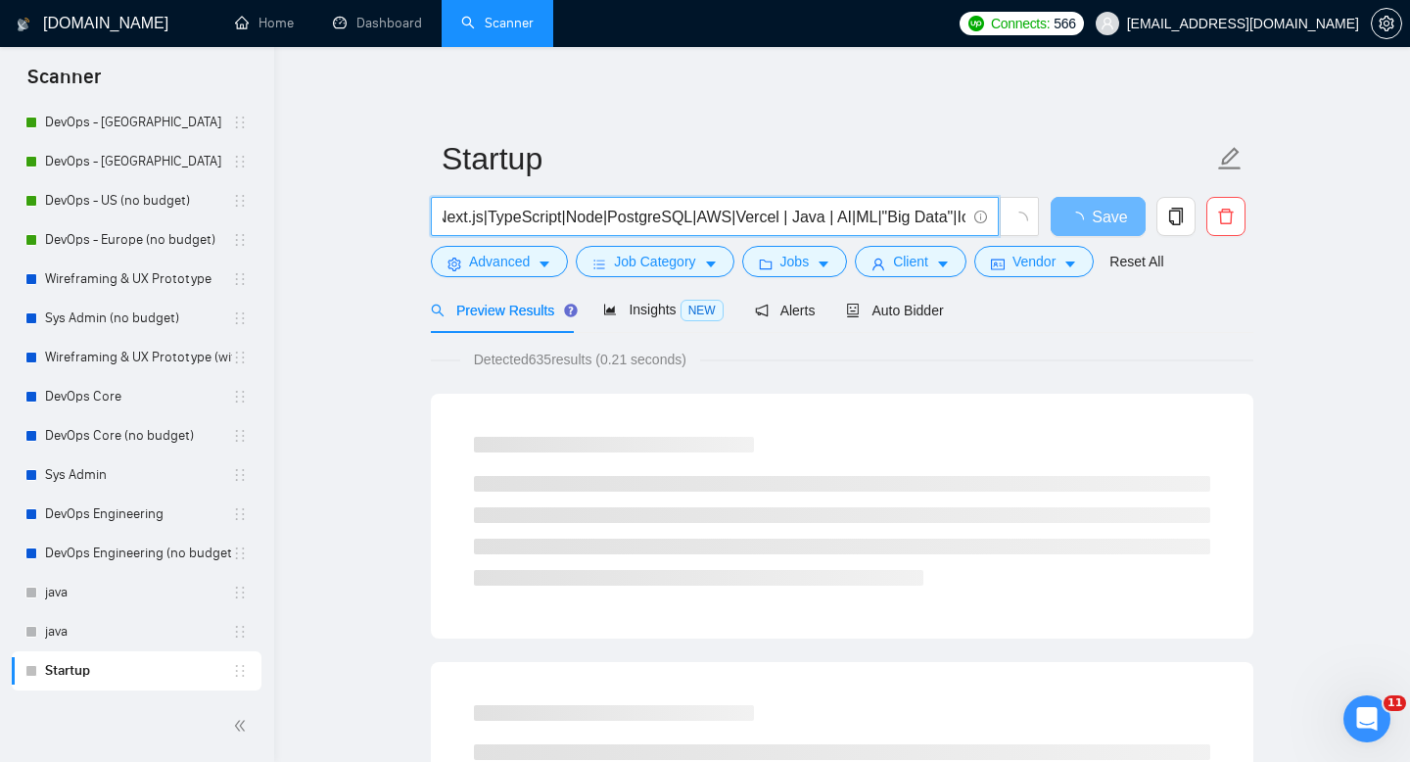
click at [877, 219] on input "(startup | start-up | bootstrapped | fast-growing | "early-stage" | "early stag…" at bounding box center [704, 217] width 523 height 24
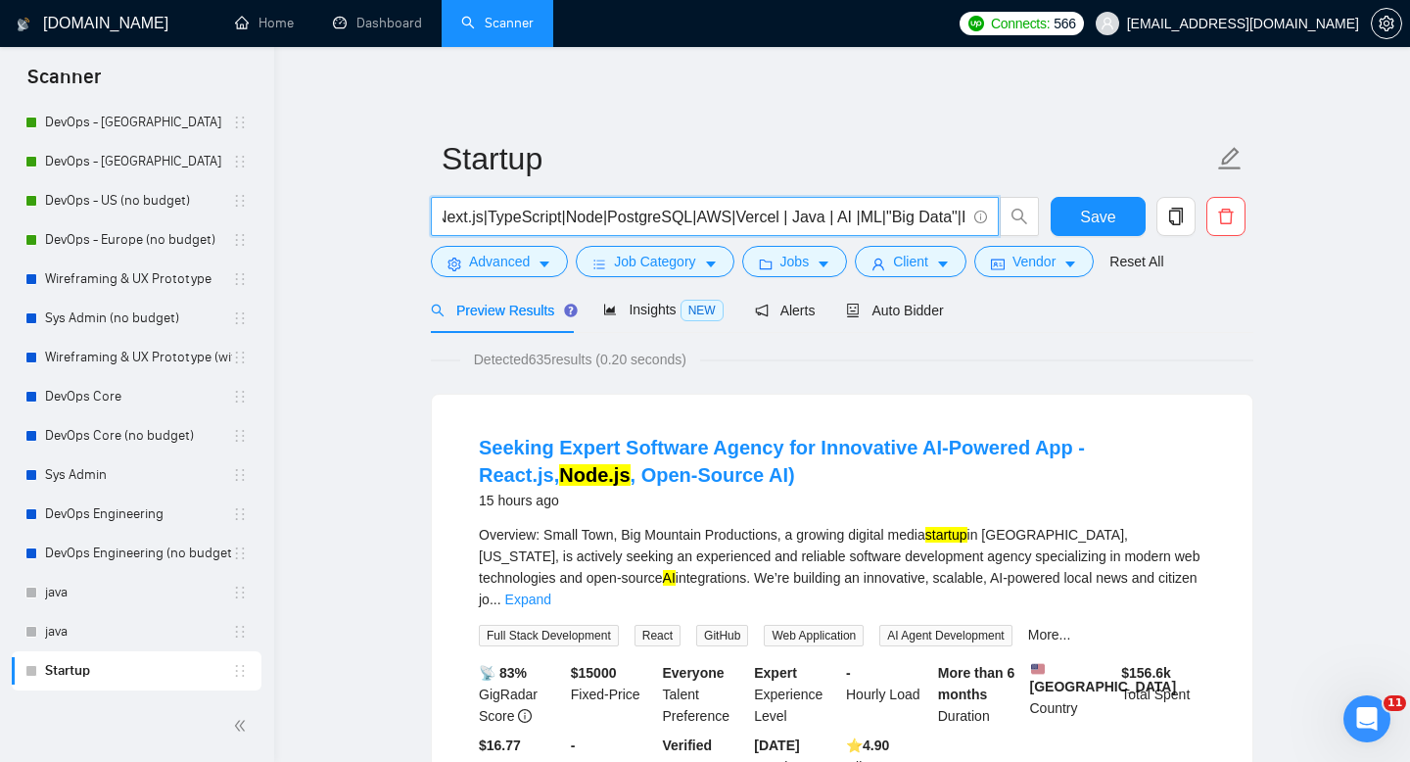
click at [886, 221] on input "(startup | start-up | bootstrapped | fast-growing | "early-stage" | "early stag…" at bounding box center [704, 217] width 523 height 24
click at [959, 221] on input "(startup | start-up | bootstrapped | fast-growing | "early-stage" | "early stag…" at bounding box center [704, 217] width 523 height 24
click at [779, 214] on input "(startup | start-up | bootstrapped | fast-growing | "early-stage" | "early stag…" at bounding box center [704, 217] width 523 height 24
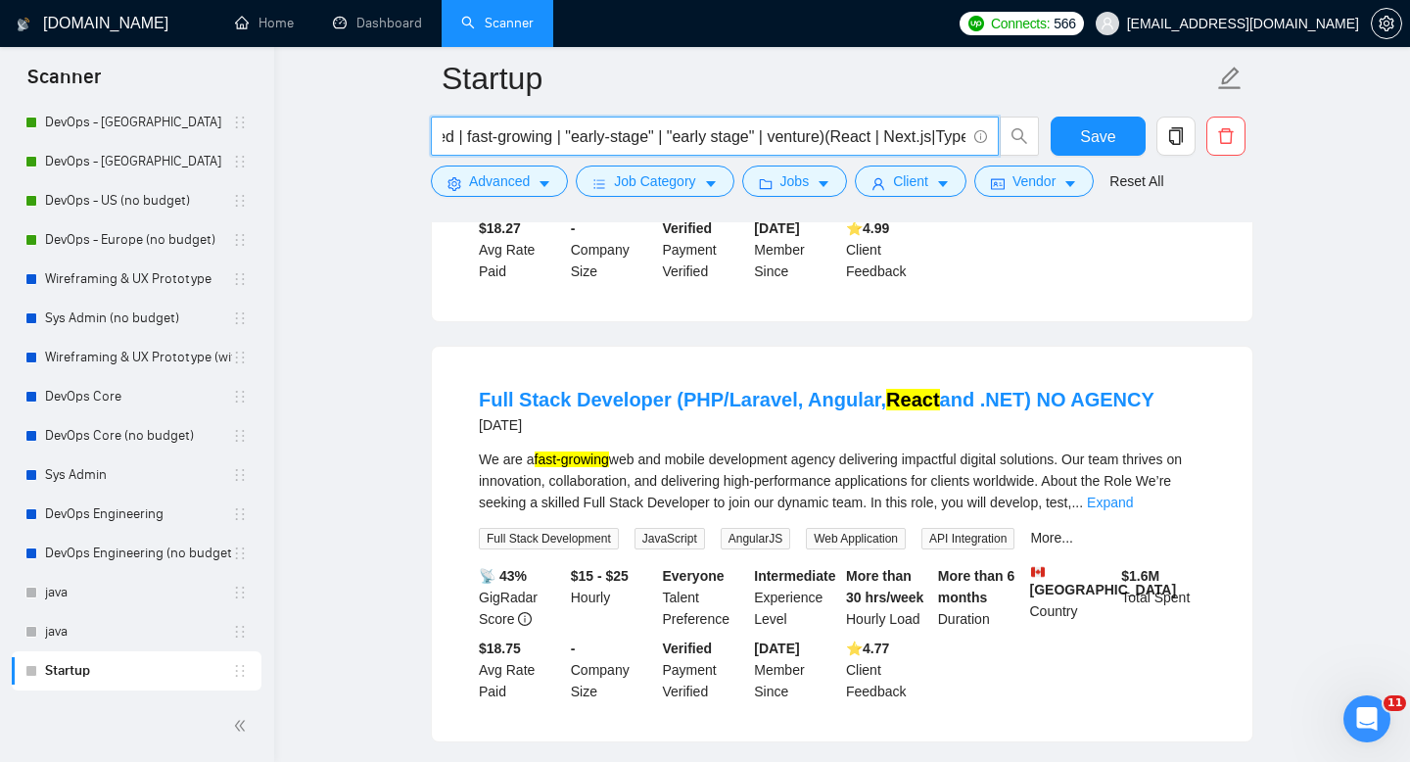
scroll to position [1863, 0]
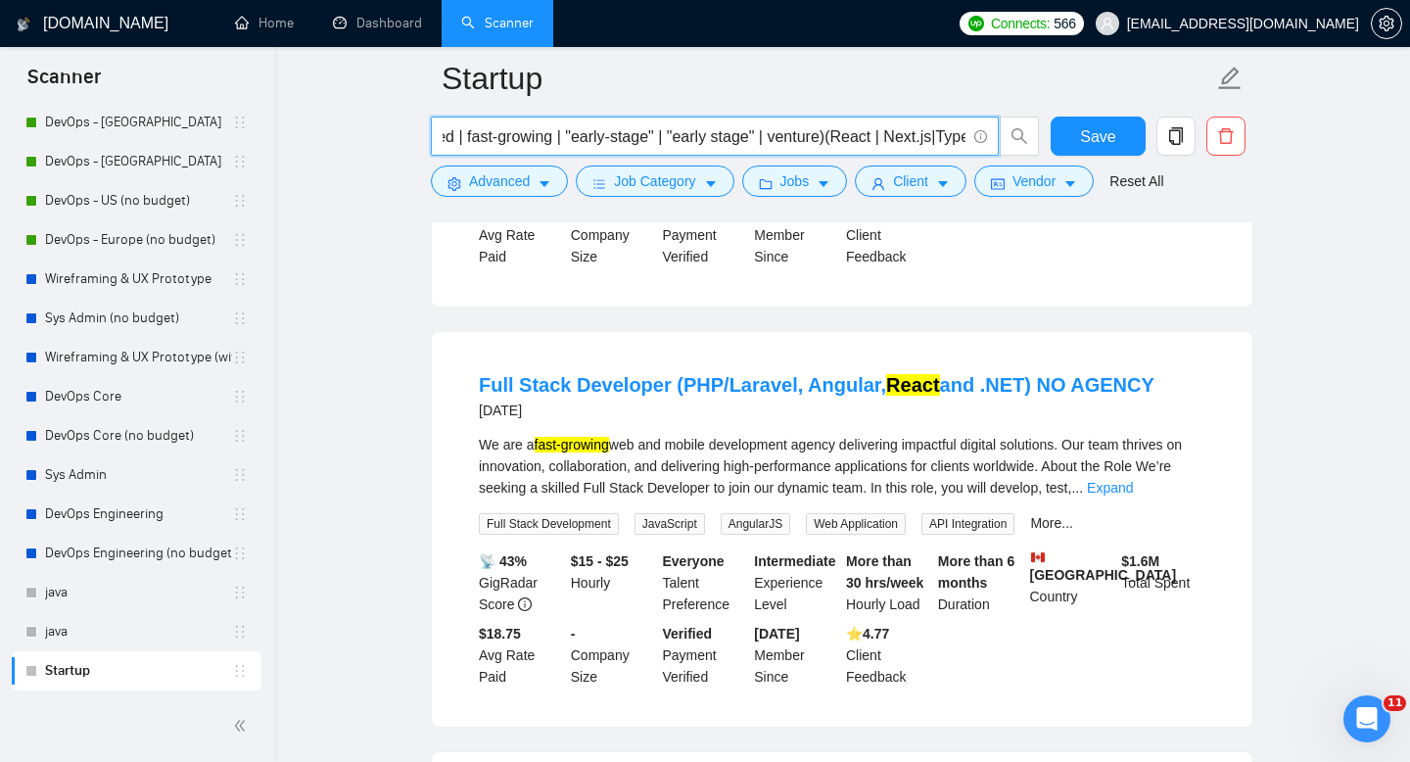
type input "(startup | start-up | bootstrapped | fast-growing | "early-stage" | "early stag…"
